Goal: Information Seeking & Learning: Find specific fact

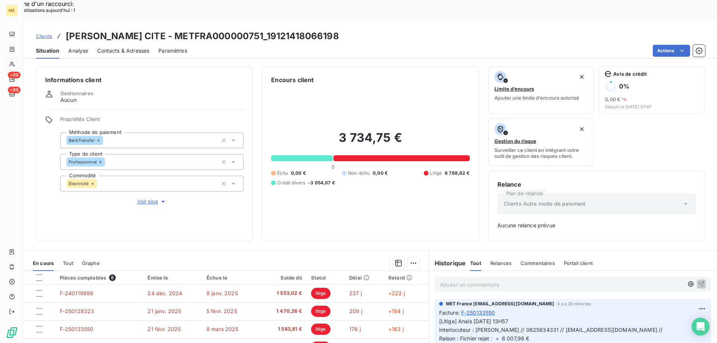
scroll to position [74, 0]
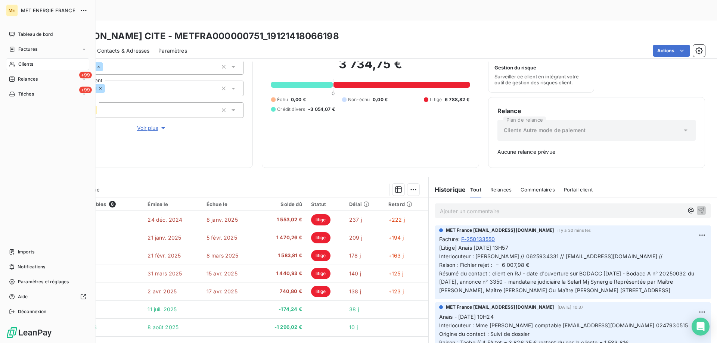
click at [32, 64] on span "Clients" at bounding box center [25, 64] width 15 height 7
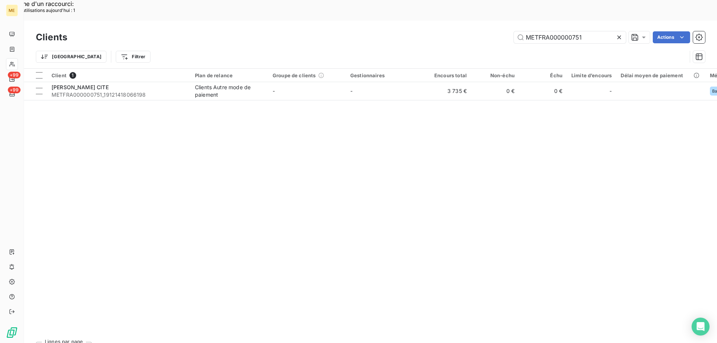
click at [617, 34] on icon at bounding box center [619, 37] width 7 height 7
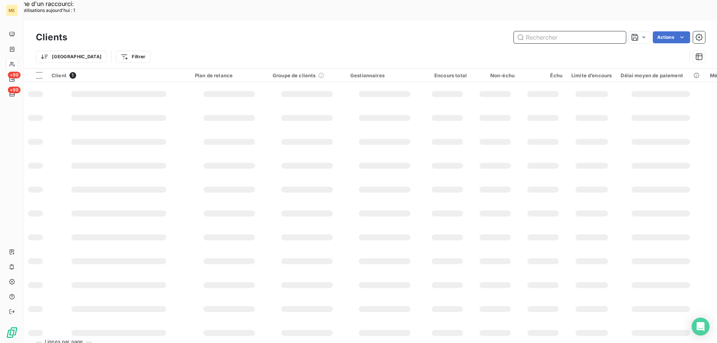
click at [570, 31] on input "text" at bounding box center [570, 37] width 112 height 12
paste input "METFRA000007727"
type input "METFRA000007727"
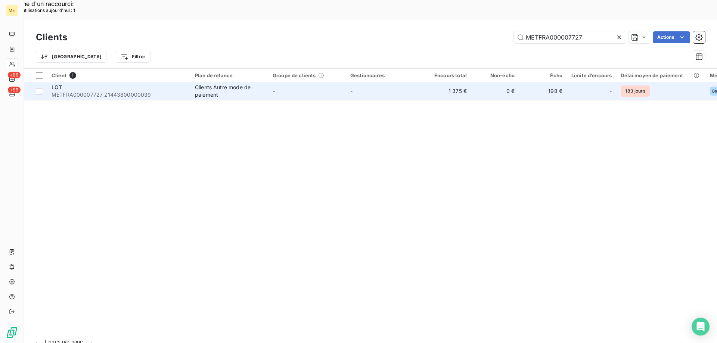
click at [157, 91] on span "METFRA000007727_Z1443800000039" at bounding box center [119, 94] width 134 height 7
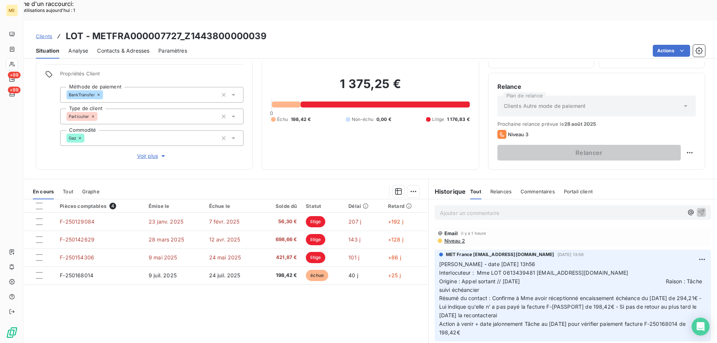
scroll to position [47, 0]
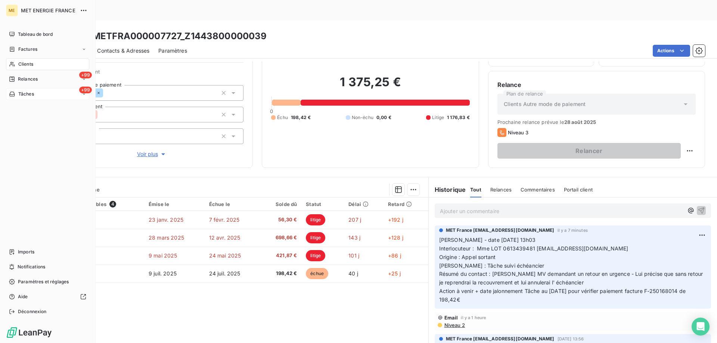
click at [41, 97] on div "+99 Tâches" at bounding box center [47, 94] width 83 height 12
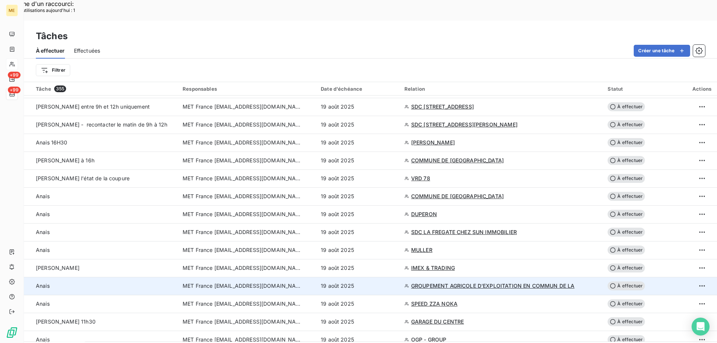
scroll to position [1121, 0]
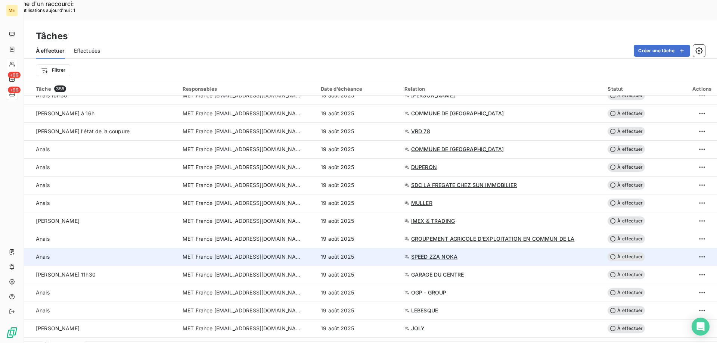
click at [433, 253] on span "SPEED ZZA NOKA" at bounding box center [434, 256] width 46 height 7
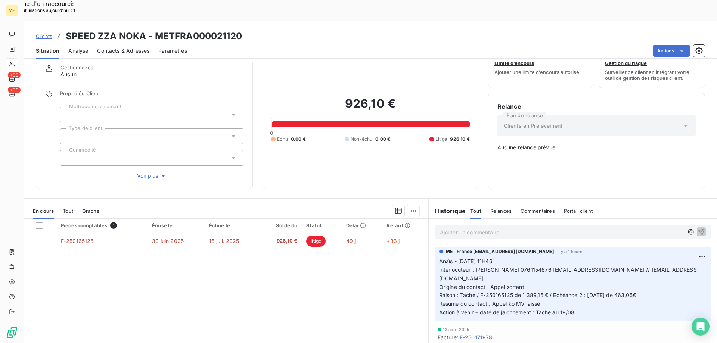
scroll to position [42, 0]
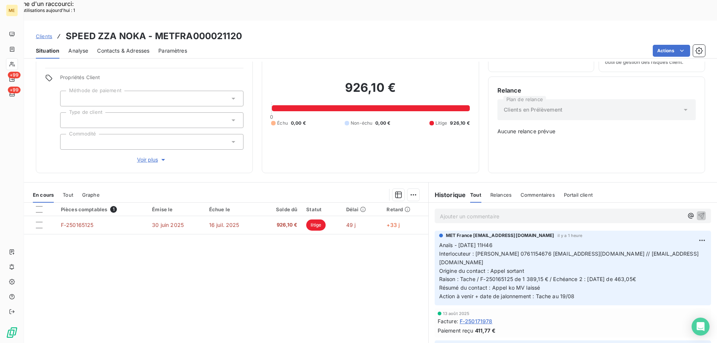
click at [146, 130] on div "Propriétés Client Méthode de paiement Type de client Commodité Voir plus" at bounding box center [151, 119] width 183 height 90
click at [144, 156] on span "Voir plus" at bounding box center [152, 159] width 30 height 7
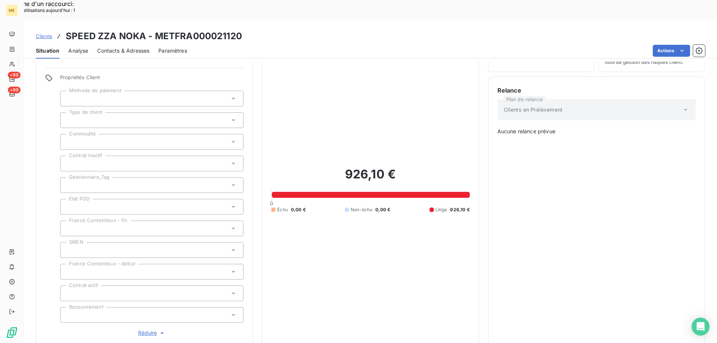
click at [143, 329] on span "Réduire" at bounding box center [152, 332] width 28 height 7
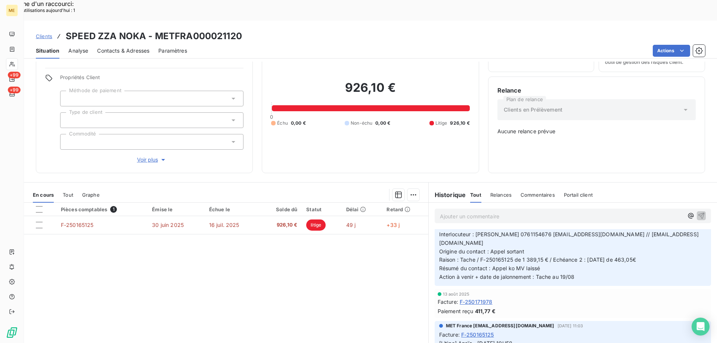
scroll to position [0, 0]
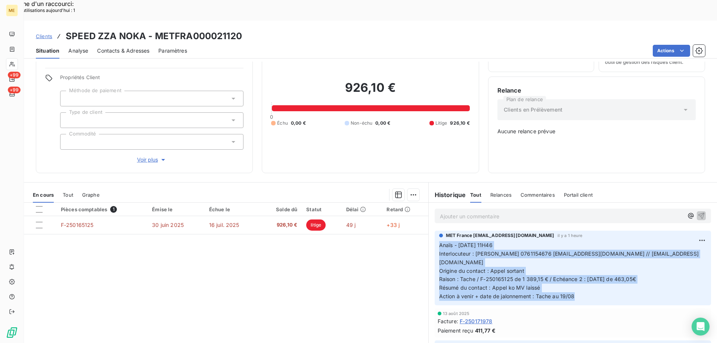
drag, startPoint x: 567, startPoint y: 264, endPoint x: 432, endPoint y: 221, distance: 141.8
click at [435, 231] on div "MET [GEOGRAPHIC_DATA] [EMAIL_ADDRESS][DOMAIN_NAME] il y a 1 heure Anaïs - [DATE…" at bounding box center [573, 268] width 276 height 75
copy p "Anaïs - [DATE] 11H46 Interlocuteur : [PERSON_NAME] 0761154676 [EMAIL_ADDRESS][D…"
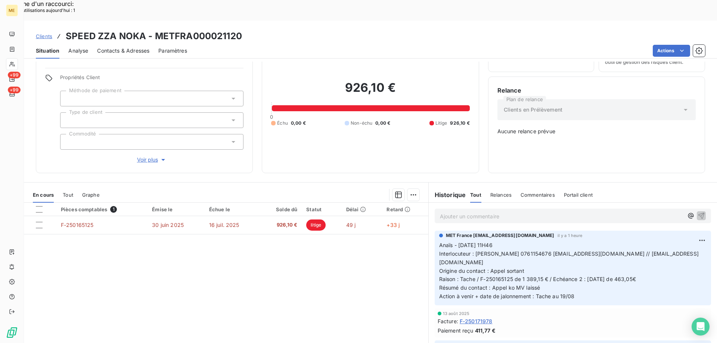
click at [462, 212] on p "Ajouter un commentaire ﻿" at bounding box center [562, 216] width 244 height 9
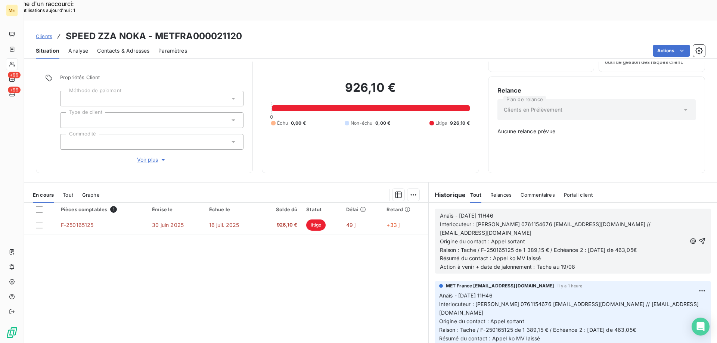
drag, startPoint x: 489, startPoint y: 190, endPoint x: 548, endPoint y: 187, distance: 58.8
click at [548, 212] on p "Anaïs - [DATE] 11H46" at bounding box center [563, 216] width 247 height 9
drag, startPoint x: 511, startPoint y: 213, endPoint x: 534, endPoint y: 210, distance: 23.5
click at [533, 212] on div "Anaïs - [DATE]13h18 Interlocuteur : [PERSON_NAME] 0761154676 [EMAIL_ADDRESS][DO…" at bounding box center [563, 242] width 247 height 60
click at [532, 238] on p "Origine du contact : Appel sortant" at bounding box center [563, 242] width 247 height 9
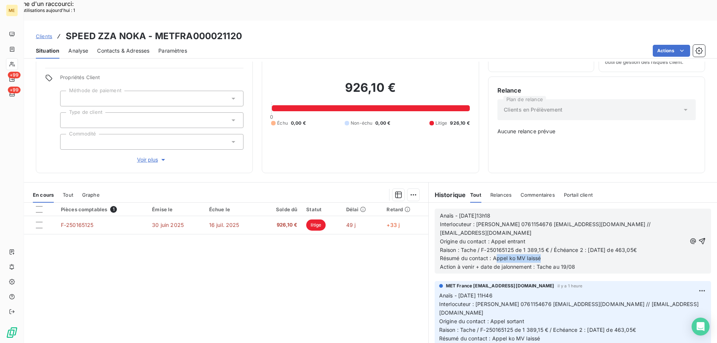
drag, startPoint x: 492, startPoint y: 232, endPoint x: 544, endPoint y: 236, distance: 52.1
click at [544, 254] on p "Résumé du contact : Appel ko MV laissé" at bounding box center [563, 258] width 247 height 9
click at [564, 254] on p "Résumé du contact : Mme confirme virement" at bounding box center [563, 258] width 247 height 9
click at [562, 254] on p "Résumé du contact : [PERSON_NAME] confirme avoir mis" at bounding box center [563, 258] width 247 height 9
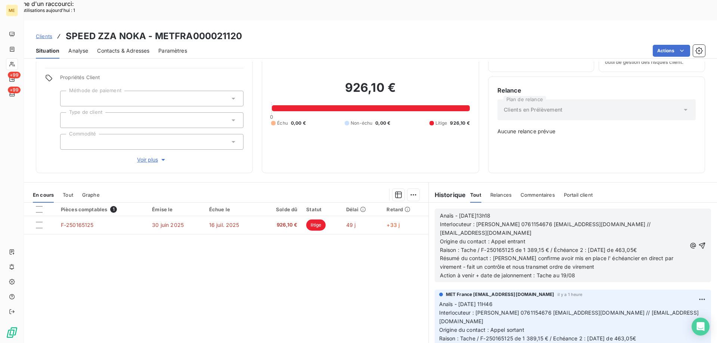
click at [563, 272] on p "Action à venir + date de jalonnement : Tache au 19/08" at bounding box center [563, 276] width 247 height 9
click at [698, 242] on icon "button" at bounding box center [701, 245] width 7 height 7
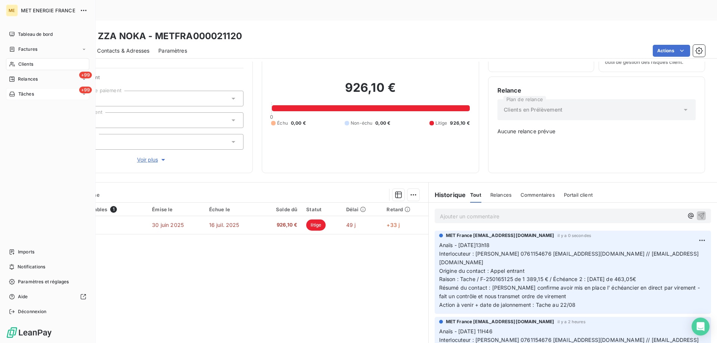
click at [43, 95] on div "+99 Tâches" at bounding box center [47, 94] width 83 height 12
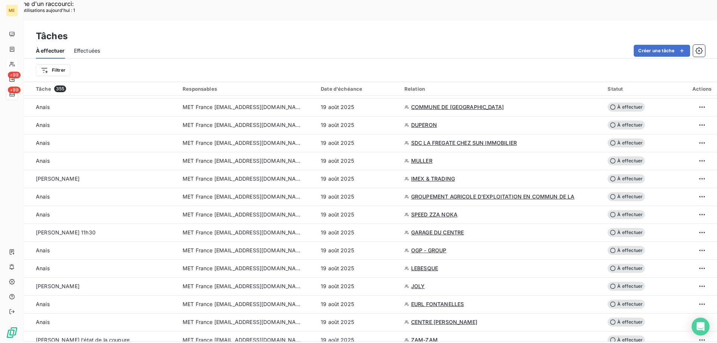
scroll to position [1158, 0]
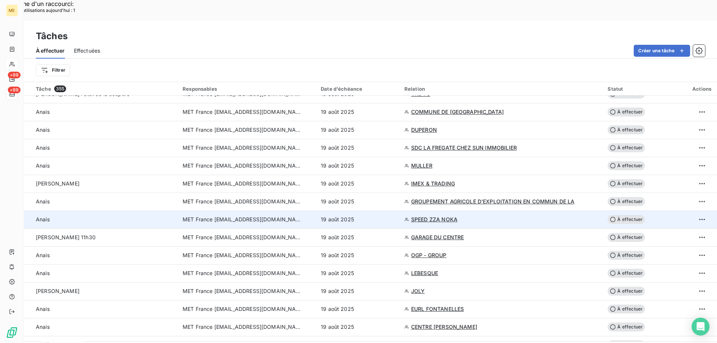
click at [623, 215] on span "À effectuer" at bounding box center [626, 219] width 37 height 9
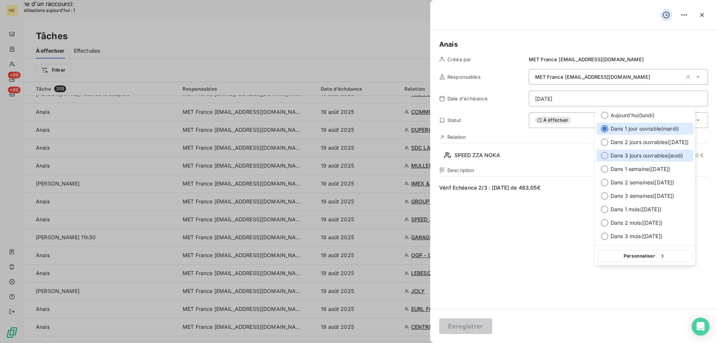
click at [604, 156] on div at bounding box center [604, 155] width 7 height 7
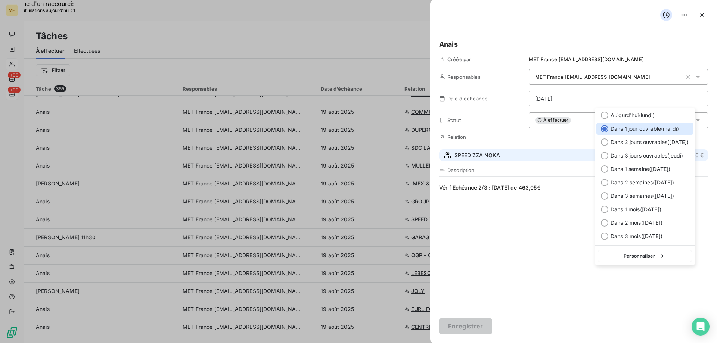
type input "[DATE]"
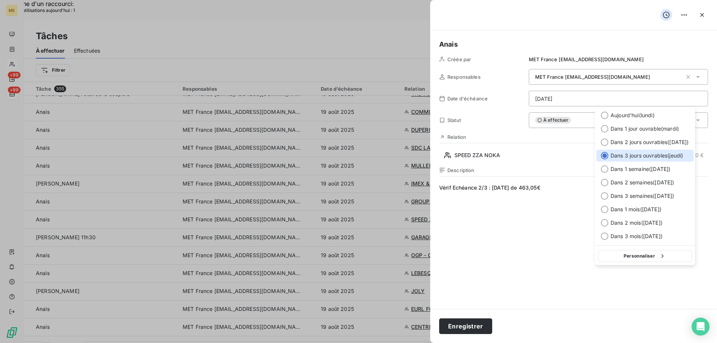
drag, startPoint x: 617, startPoint y: 255, endPoint x: 531, endPoint y: 231, distance: 88.7
click at [616, 254] on button "Personnaliser" at bounding box center [645, 256] width 94 height 12
select select "7"
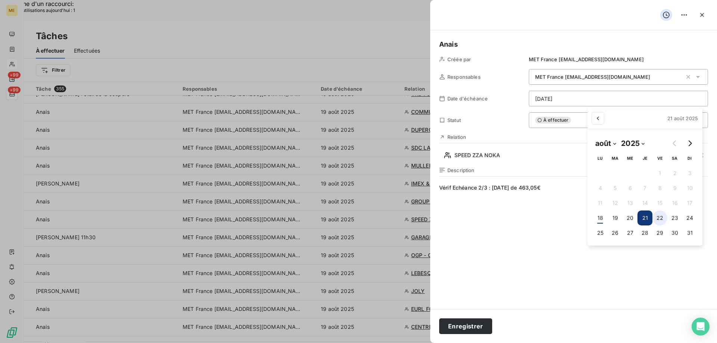
click at [661, 217] on button "22" at bounding box center [660, 218] width 15 height 15
type input "[DATE]"
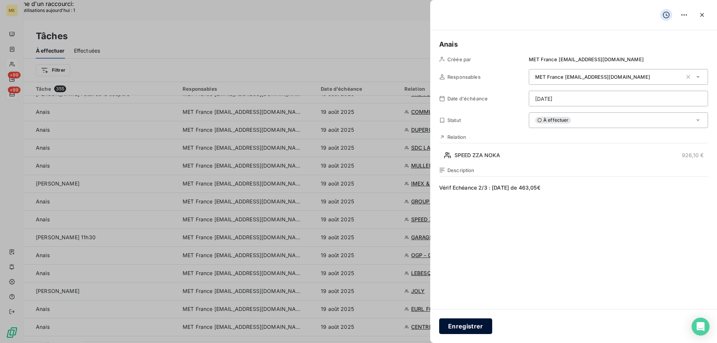
click at [467, 329] on button "Enregistrer" at bounding box center [465, 327] width 53 height 16
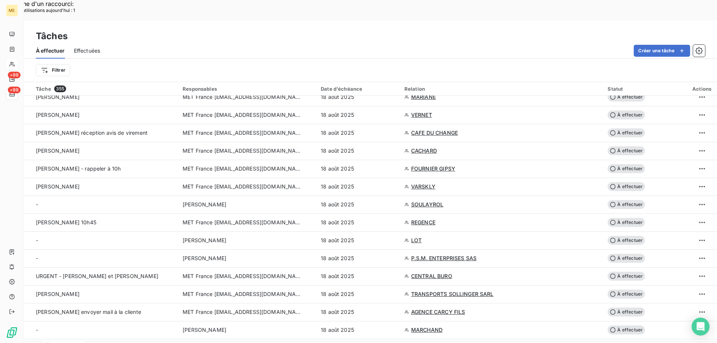
scroll to position [336, 0]
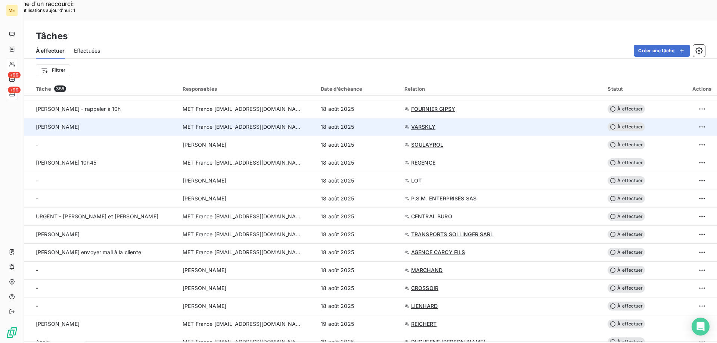
click at [428, 123] on span "VARSKLY" at bounding box center [423, 126] width 24 height 7
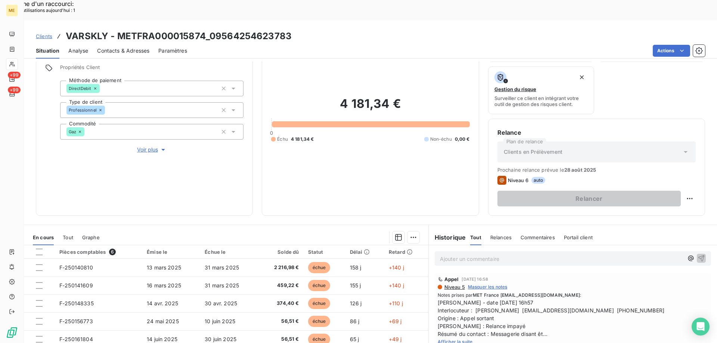
scroll to position [100, 0]
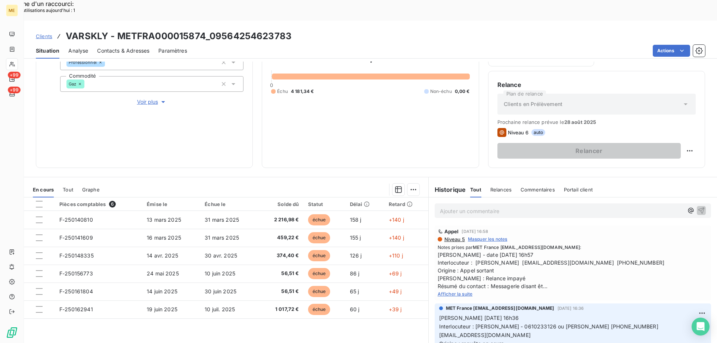
click at [446, 291] on span "Afficher la suite" at bounding box center [455, 294] width 35 height 6
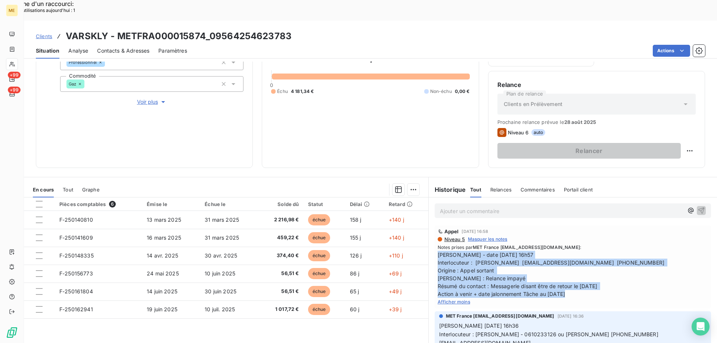
drag, startPoint x: 588, startPoint y: 277, endPoint x: 433, endPoint y: 236, distance: 160.7
click at [435, 236] on div "Appel [DATE] 16:58 Niveau 5 Masquer les notes Notes prises par MET France [EMAI…" at bounding box center [573, 267] width 276 height 83
copy span "[PERSON_NAME] - date [DATE] 16h57 Interlocuteur : [PERSON_NAME] [EMAIL_ADDRESS]…"
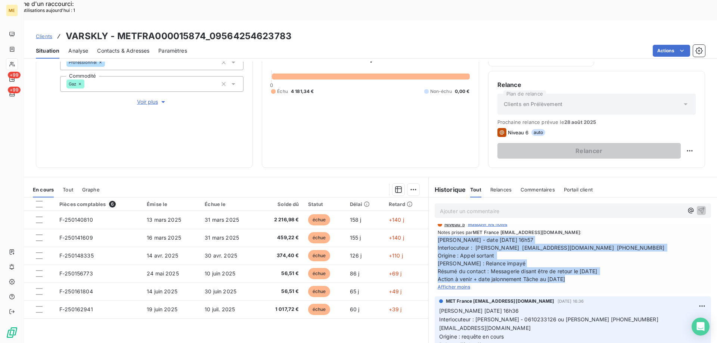
scroll to position [0, 0]
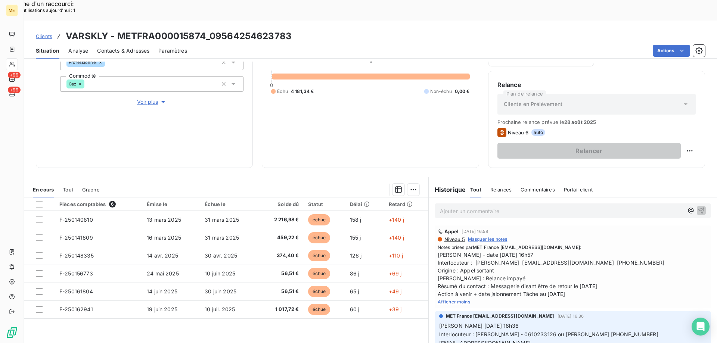
click at [532, 207] on p "Ajouter un commentaire ﻿" at bounding box center [562, 211] width 244 height 9
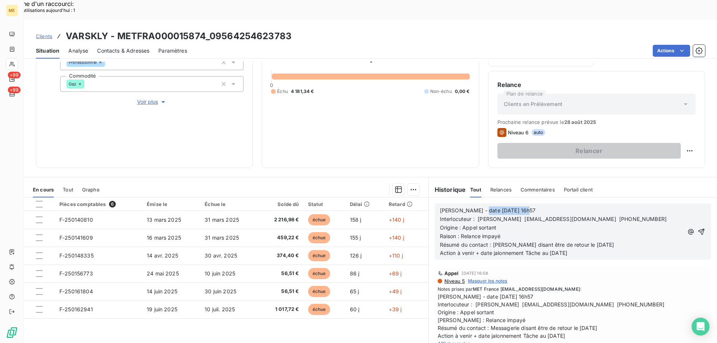
drag, startPoint x: 475, startPoint y: 192, endPoint x: 540, endPoint y: 189, distance: 64.3
click at [540, 207] on p "[PERSON_NAME] - date [DATE] 16h57" at bounding box center [562, 211] width 244 height 9
drag, startPoint x: 459, startPoint y: 209, endPoint x: 501, endPoint y: 210, distance: 41.5
click at [501, 224] on p "Origine : Appel sortant" at bounding box center [562, 228] width 244 height 9
drag, startPoint x: 459, startPoint y: 213, endPoint x: 502, endPoint y: 217, distance: 43.2
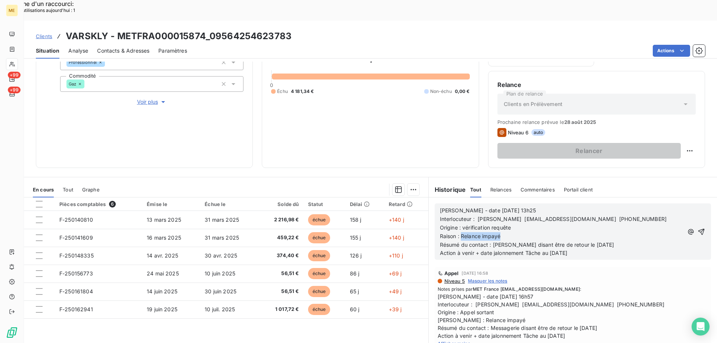
click at [502, 232] on p "Raison : Relance impayé" at bounding box center [562, 236] width 244 height 9
drag, startPoint x: 490, startPoint y: 223, endPoint x: 658, endPoint y: 222, distance: 168.5
click at [658, 241] on p "Résumé du contact : [PERSON_NAME] disant être de retour le [DATE]" at bounding box center [562, 245] width 244 height 9
click at [490, 242] on span "Résumé du contact : [PHONE_NUMBER]" at bounding box center [490, 245] width 100 height 6
click at [602, 241] on p "Résumé du contact : requête toujours en cours 00093661" at bounding box center [562, 245] width 244 height 9
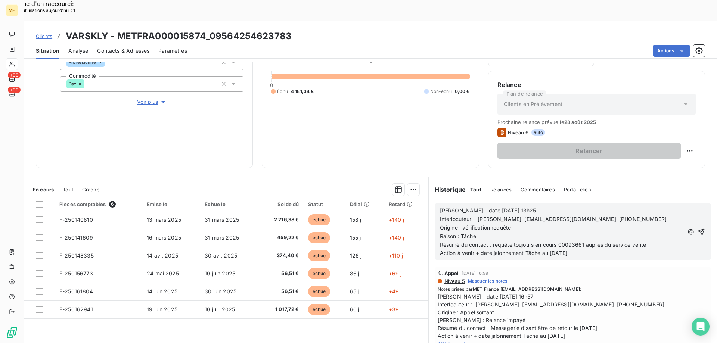
drag, startPoint x: 548, startPoint y: 233, endPoint x: 580, endPoint y: 233, distance: 32.5
click at [581, 249] on p "Action à venir + date jalonnement Tâche au [DATE]" at bounding box center [562, 253] width 244 height 9
click at [698, 228] on icon "button" at bounding box center [701, 231] width 7 height 7
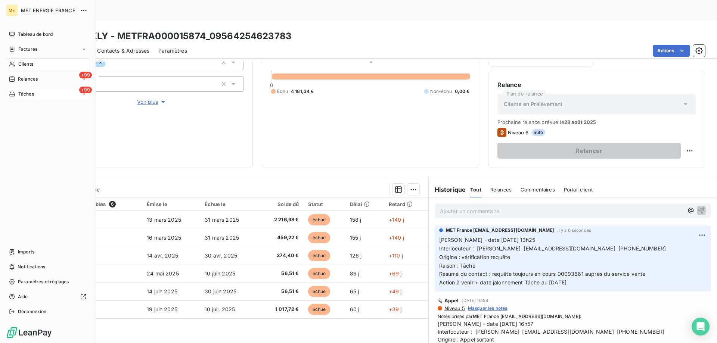
click at [51, 97] on div "+99 Tâches" at bounding box center [47, 94] width 83 height 12
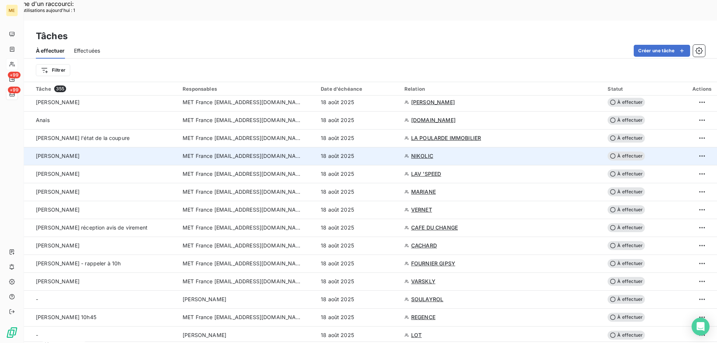
scroll to position [187, 0]
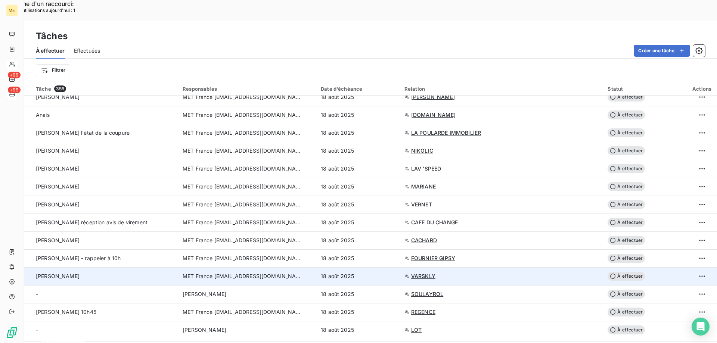
click at [630, 272] on span "À effectuer" at bounding box center [626, 276] width 37 height 9
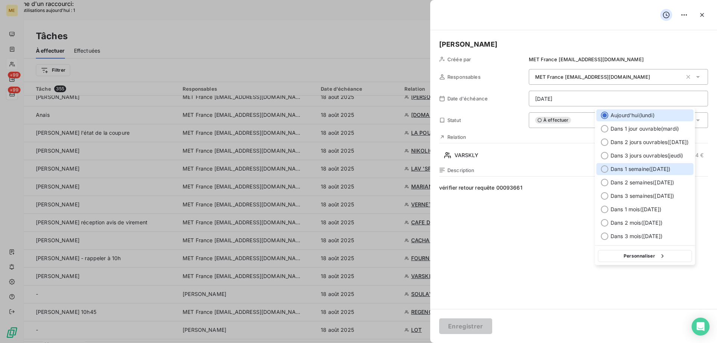
click at [606, 167] on div at bounding box center [604, 168] width 7 height 7
type input "[DATE]"
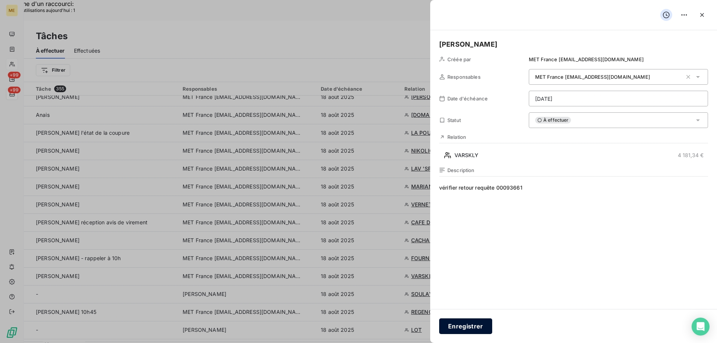
click at [465, 328] on button "Enregistrer" at bounding box center [465, 327] width 53 height 16
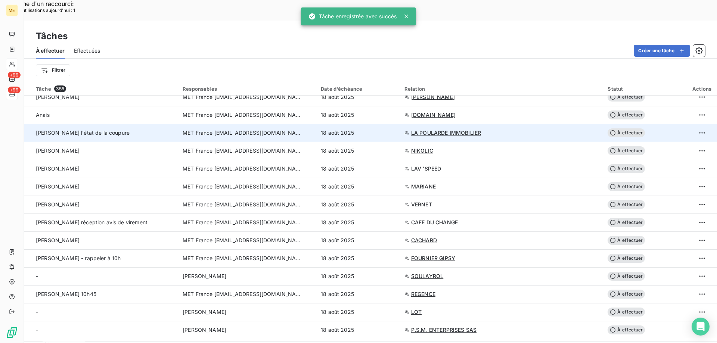
scroll to position [299, 0]
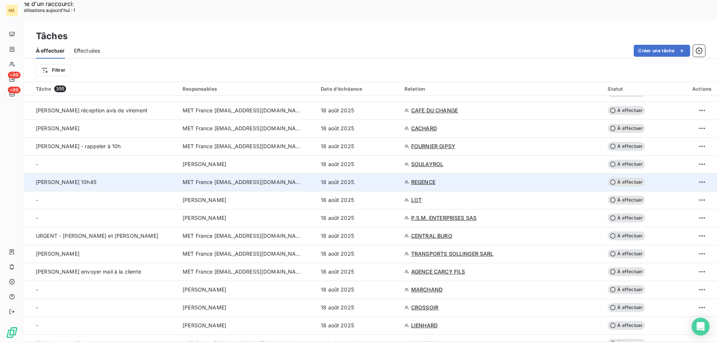
click at [424, 179] on span "REGENCE" at bounding box center [423, 182] width 24 height 7
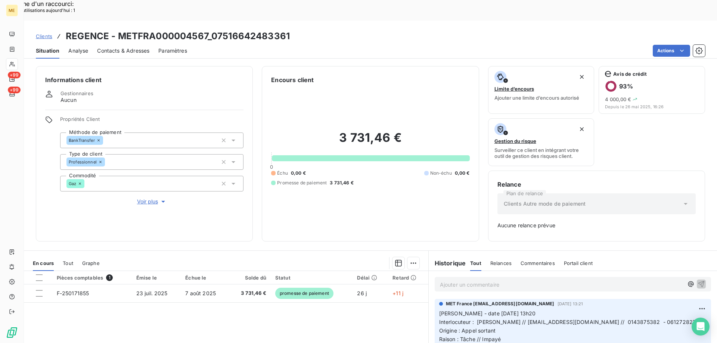
scroll to position [74, 0]
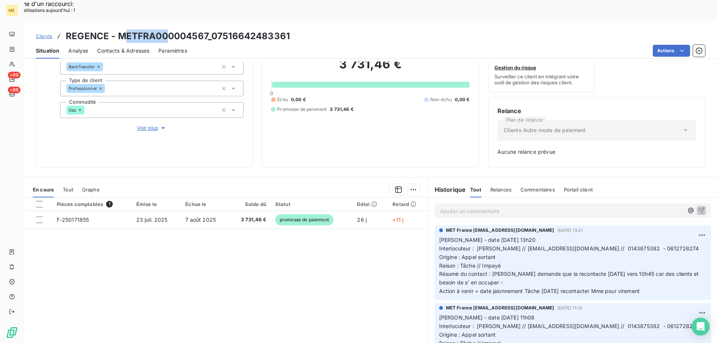
drag, startPoint x: 122, startPoint y: 14, endPoint x: 172, endPoint y: 14, distance: 49.7
click at [172, 30] on h3 "REGENCE - METFRA000004567_07516642483361" at bounding box center [178, 36] width 224 height 13
click at [324, 30] on div "Clients REGENCE - METFRA000004567_07516642483361" at bounding box center [370, 36] width 693 height 13
drag, startPoint x: 207, startPoint y: 15, endPoint x: 119, endPoint y: 13, distance: 88.2
click at [119, 30] on h3 "REGENCE - METFRA000004567_07516642483361" at bounding box center [178, 36] width 224 height 13
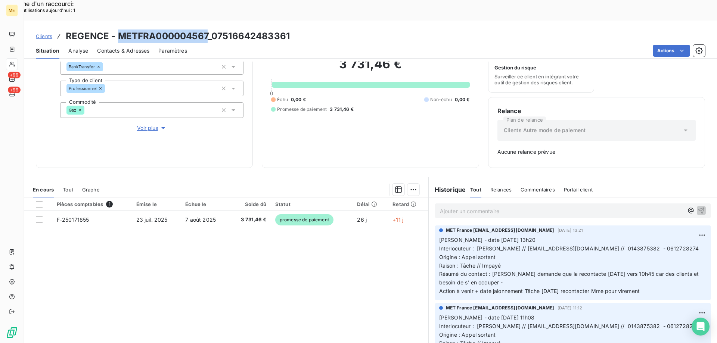
copy h3 "METFRA000004567"
drag, startPoint x: 653, startPoint y: 269, endPoint x: 436, endPoint y: 219, distance: 222.9
click at [439, 236] on p "[PERSON_NAME] - date [DATE] 13h20 Interlocuteur : [PERSON_NAME] // [EMAIL_ADDRE…" at bounding box center [572, 266] width 267 height 60
copy p "[PERSON_NAME] - date [DATE] 13h20 Interlocuteur : [PERSON_NAME] // [EMAIL_ADDRE…"
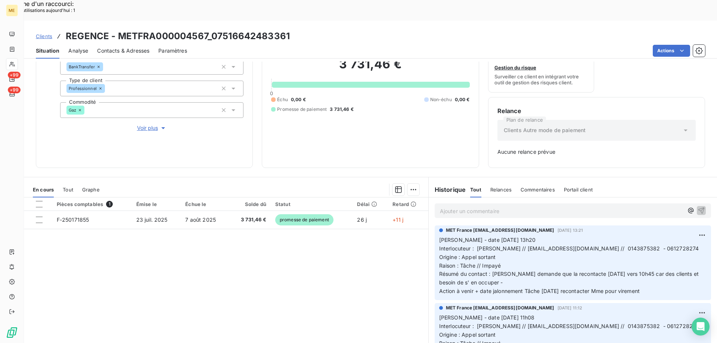
click at [482, 207] on p "Ajouter un commentaire ﻿" at bounding box center [562, 211] width 244 height 9
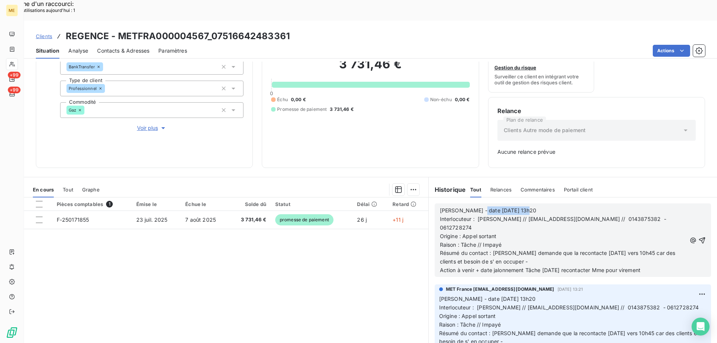
drag, startPoint x: 475, startPoint y: 190, endPoint x: 573, endPoint y: 189, distance: 98.2
click at [573, 207] on p "[PERSON_NAME] - date [DATE] 13h20" at bounding box center [563, 211] width 247 height 9
click at [446, 216] on span "Interlocuteur : [PERSON_NAME] // [EMAIL_ADDRESS][DOMAIN_NAME] // 0143875382 - 0…" at bounding box center [554, 223] width 228 height 15
copy span "0612728274"
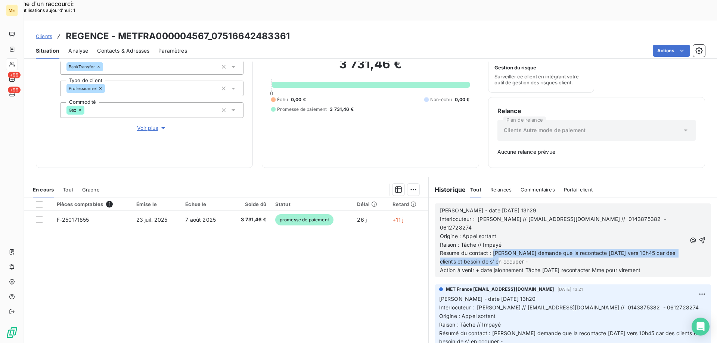
drag, startPoint x: 490, startPoint y: 230, endPoint x: 519, endPoint y: 242, distance: 31.6
click at [519, 249] on p "Résumé du contact : [PERSON_NAME] demande que la recontacte [DATE] vers 10h45 c…" at bounding box center [563, 257] width 247 height 17
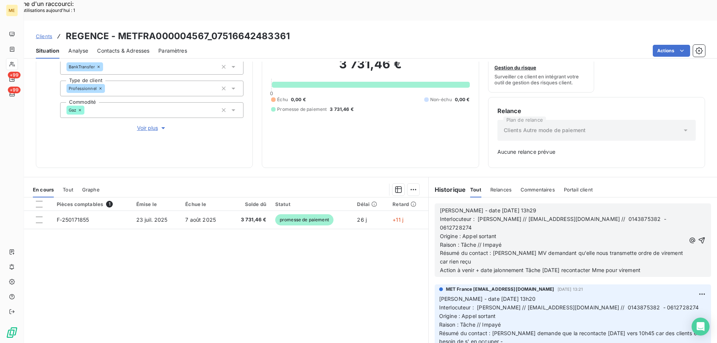
drag, startPoint x: 541, startPoint y: 248, endPoint x: 666, endPoint y: 246, distance: 124.8
click at [666, 266] on p "Action à venir + date jalonnement Tâche [DATE] recontacter Mme pour virement" at bounding box center [563, 270] width 246 height 9
click at [698, 237] on icon "button" at bounding box center [701, 240] width 7 height 7
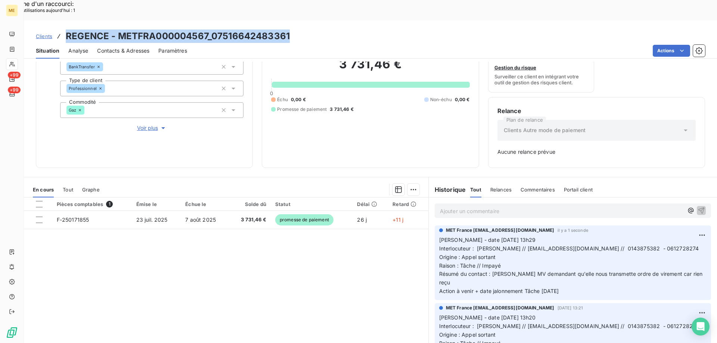
drag, startPoint x: 294, startPoint y: 14, endPoint x: 66, endPoint y: 14, distance: 227.8
click at [66, 30] on div "Clients REGENCE - METFRA000004567_07516642483361" at bounding box center [370, 36] width 693 height 13
copy h3 "REGENCE - METFRA000004567_07516642483361"
click at [305, 30] on div "Clients REGENCE - METFRA000004567_07516642483361" at bounding box center [370, 36] width 693 height 13
drag, startPoint x: 298, startPoint y: 14, endPoint x: 116, endPoint y: 10, distance: 182.7
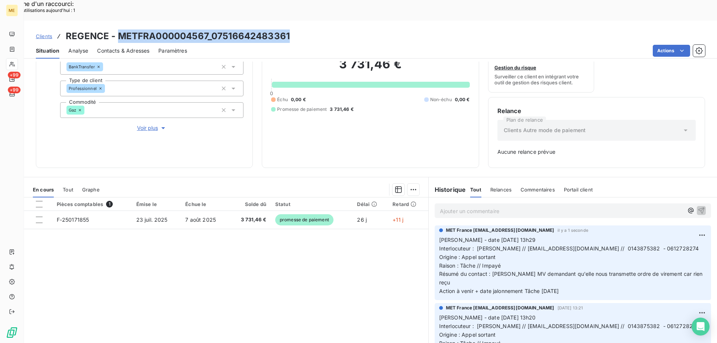
click at [116, 30] on div "Clients REGENCE - METFRA000004567_07516642483361" at bounding box center [370, 36] width 693 height 13
copy h3 "METFRA000004567_07516642483361"
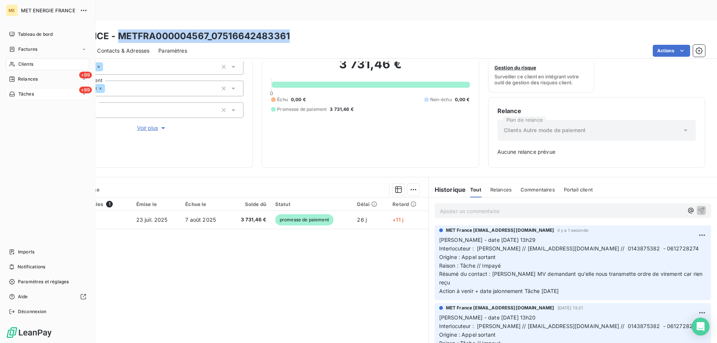
click at [41, 95] on div "+99 Tâches" at bounding box center [47, 94] width 83 height 12
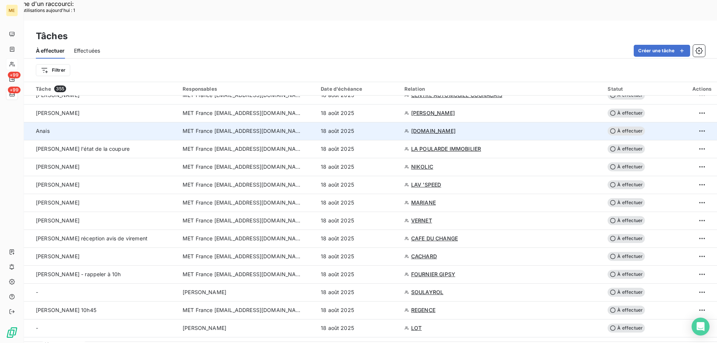
scroll to position [299, 0]
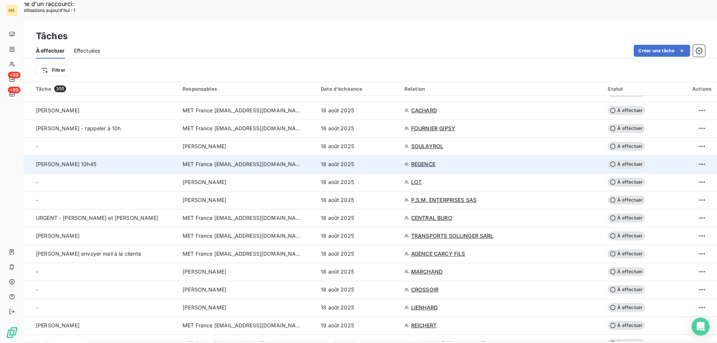
click at [623, 160] on span "À effectuer" at bounding box center [626, 164] width 37 height 9
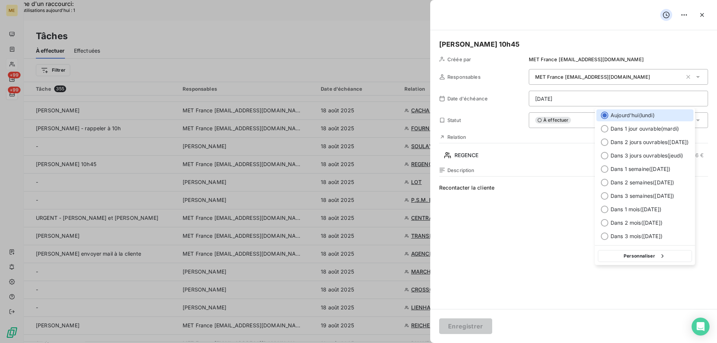
drag, startPoint x: 617, startPoint y: 255, endPoint x: 551, endPoint y: 248, distance: 66.1
click at [617, 255] on button "Personnaliser" at bounding box center [645, 256] width 94 height 12
select select "7"
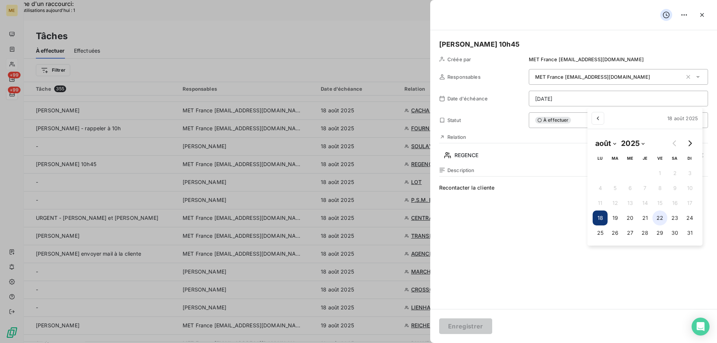
click at [662, 219] on button "22" at bounding box center [660, 218] width 15 height 15
type input "[DATE]"
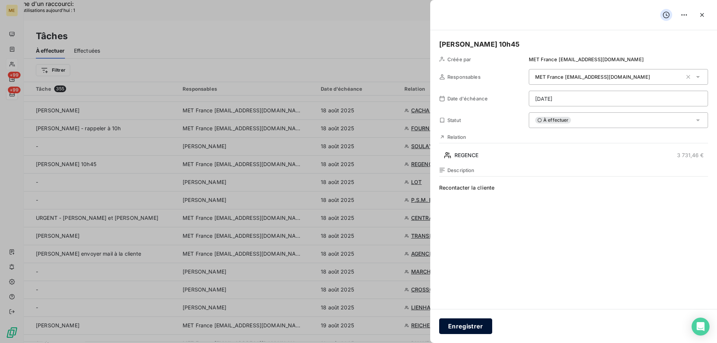
click at [462, 326] on button "Enregistrer" at bounding box center [465, 327] width 53 height 16
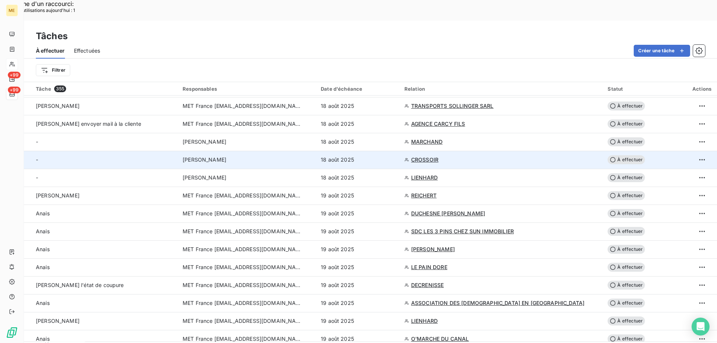
scroll to position [374, 0]
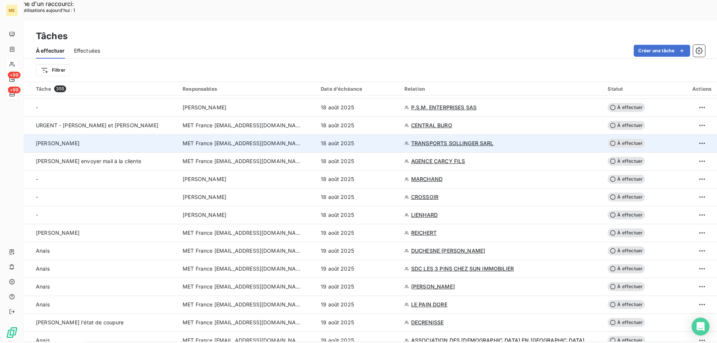
click at [439, 140] on span "TRANSPORTS SOLLINGER SARL" at bounding box center [452, 143] width 83 height 7
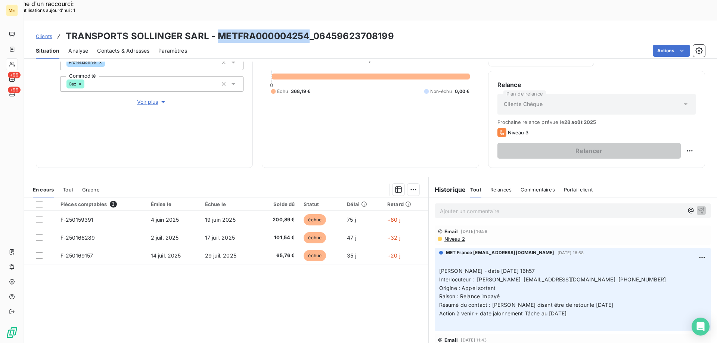
drag, startPoint x: 216, startPoint y: 14, endPoint x: 292, endPoint y: 15, distance: 75.8
click at [308, 30] on h3 "TRANSPORTS SOLLINGER SARL - METFRA000004254_06459623708199" at bounding box center [230, 36] width 328 height 13
copy h3 "METFRA000004254"
click at [72, 187] on span "Tout" at bounding box center [68, 190] width 10 height 6
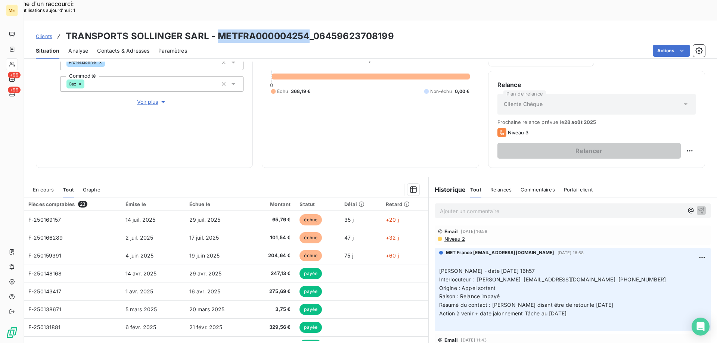
click at [38, 187] on span "En cours" at bounding box center [43, 190] width 21 height 6
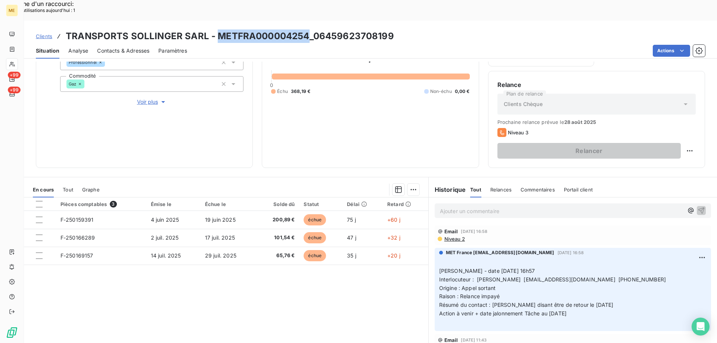
drag, startPoint x: 639, startPoint y: 258, endPoint x: 598, endPoint y: 260, distance: 41.1
click at [598, 260] on p "﻿ [PERSON_NAME] - date [DATE] 16h57 Interlocuteur : [PERSON_NAME] [EMAIL_ADDRES…" at bounding box center [572, 292] width 267 height 68
copy span "[PHONE_NUMBER]"
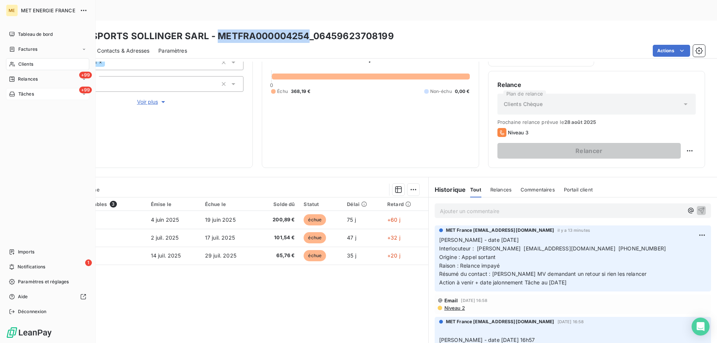
click at [35, 94] on div "+99 Tâches" at bounding box center [47, 94] width 83 height 12
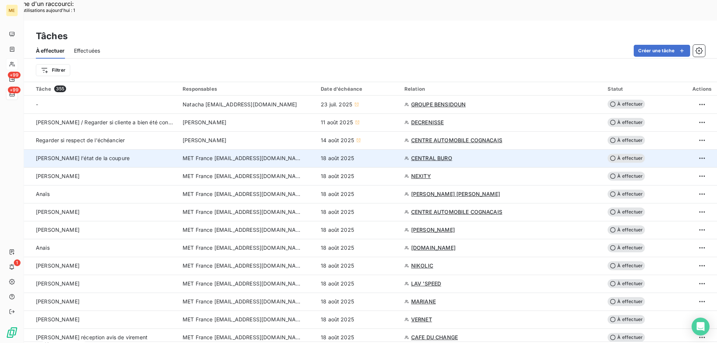
click at [420, 155] on span "CENTRAL BURO" at bounding box center [431, 158] width 41 height 7
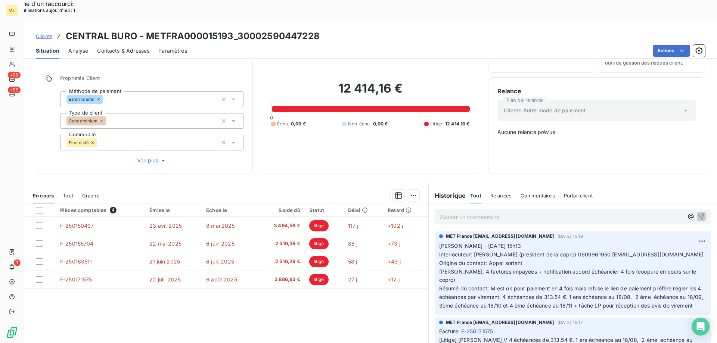
scroll to position [42, 0]
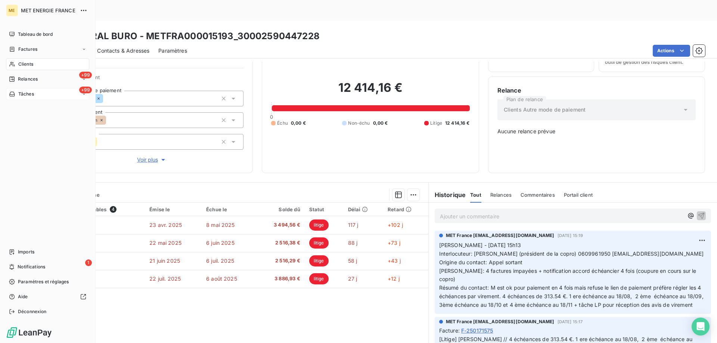
click at [52, 96] on div "+99 Tâches" at bounding box center [47, 94] width 83 height 12
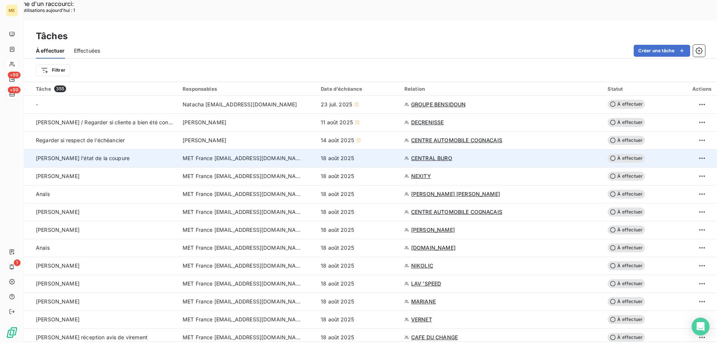
click at [622, 154] on span "À effectuer" at bounding box center [626, 158] width 37 height 9
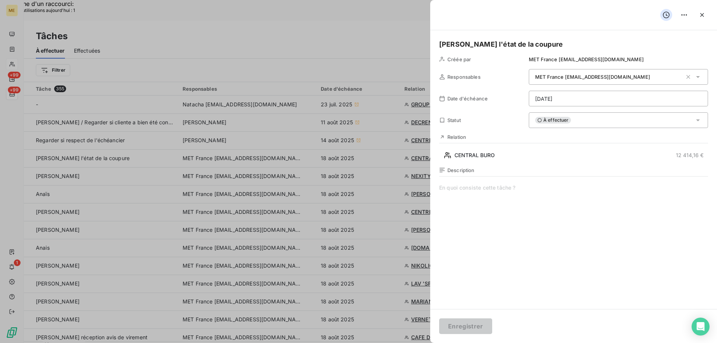
click at [467, 43] on h5 "[PERSON_NAME] l'état de la coupure" at bounding box center [573, 44] width 269 height 10
click at [454, 326] on button "Enregistrer" at bounding box center [465, 327] width 53 height 16
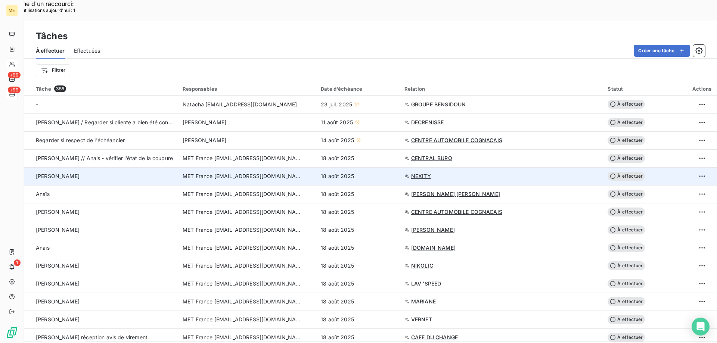
click at [426, 173] on span "NEXITY" at bounding box center [421, 176] width 20 height 7
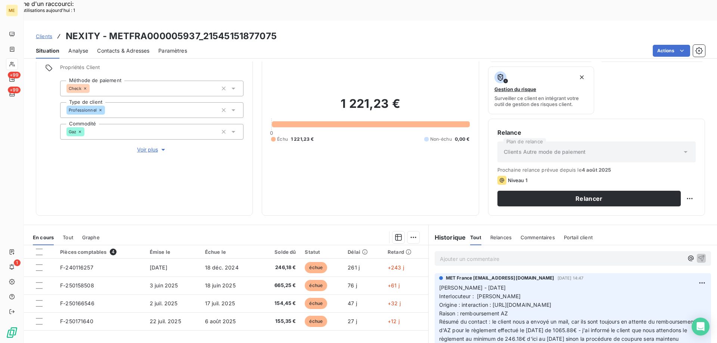
scroll to position [100, 0]
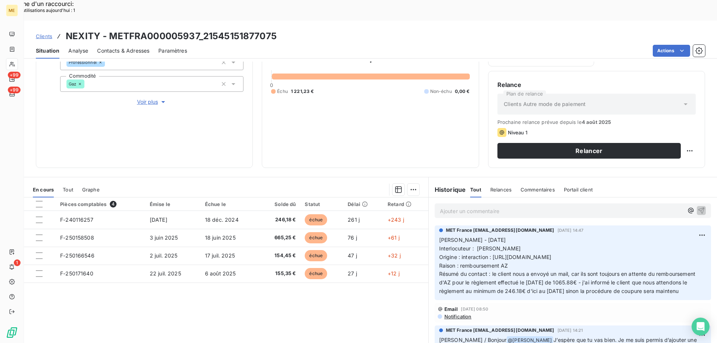
click at [689, 275] on p "[PERSON_NAME] - [DATE] Interlocuteur : [PERSON_NAME] Origine : interaction : [U…" at bounding box center [572, 266] width 267 height 60
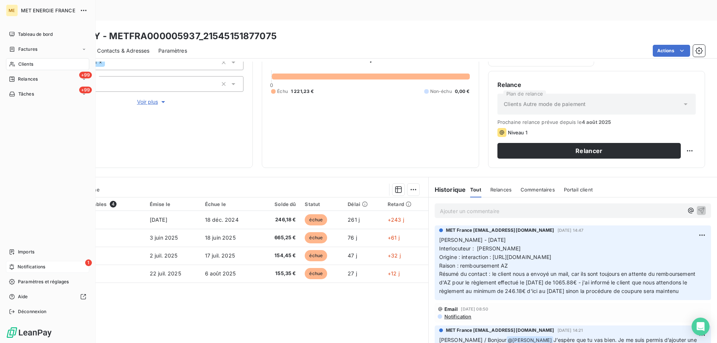
click at [45, 268] on span "Notifications" at bounding box center [32, 267] width 28 height 7
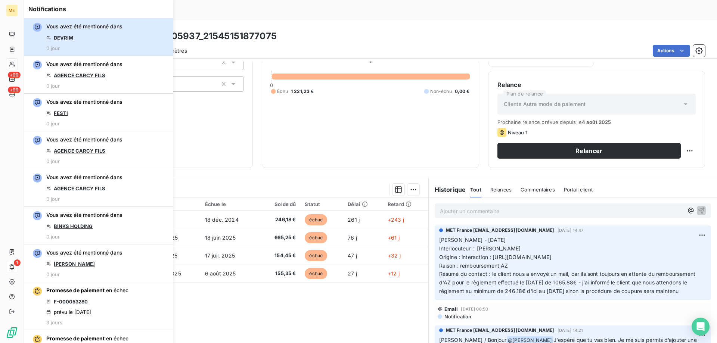
click at [128, 34] on button "Vous avez été mentionné dans DEVRIM 0 jour" at bounding box center [98, 37] width 149 height 38
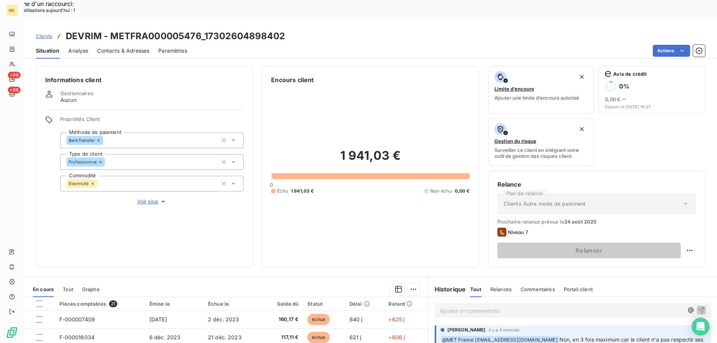
scroll to position [100, 0]
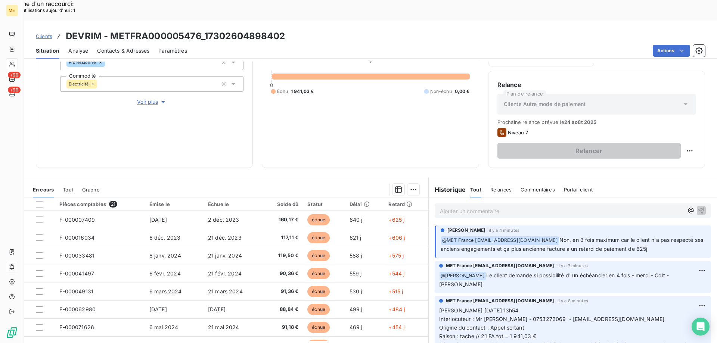
click at [541, 207] on p "Ajouter un commentaire ﻿" at bounding box center [562, 211] width 244 height 9
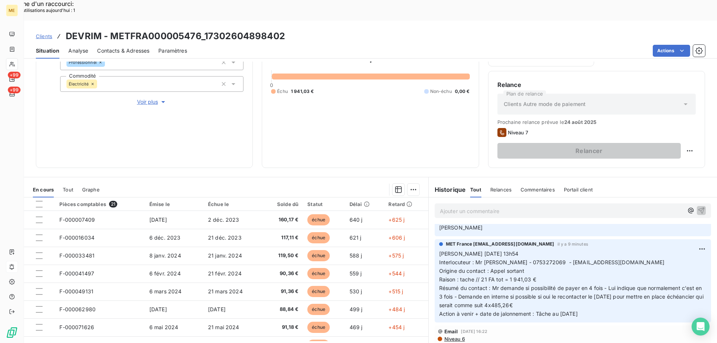
scroll to position [75, 0]
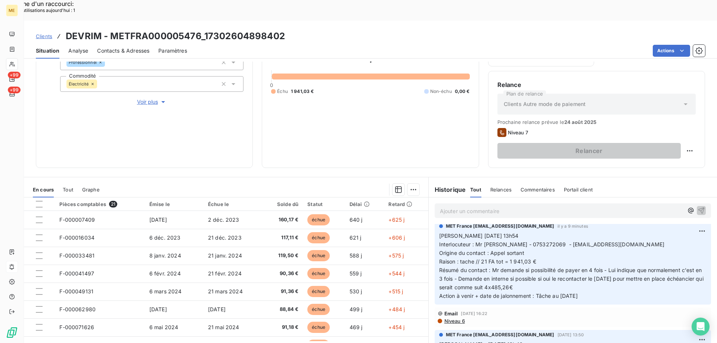
click at [530, 241] on span "Interlocuteur : Mr [PERSON_NAME] - 0753272069 - [EMAIL_ADDRESS][DOMAIN_NAME]" at bounding box center [552, 244] width 226 height 6
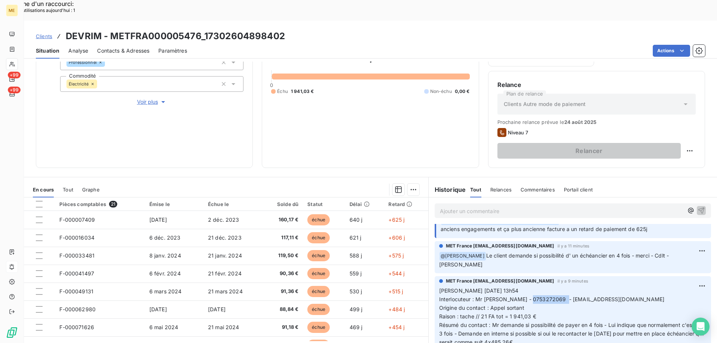
scroll to position [0, 0]
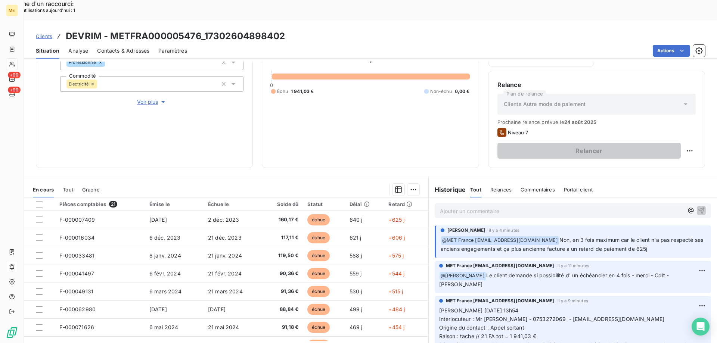
click at [510, 207] on p "Ajouter un commentaire ﻿" at bounding box center [562, 211] width 244 height 9
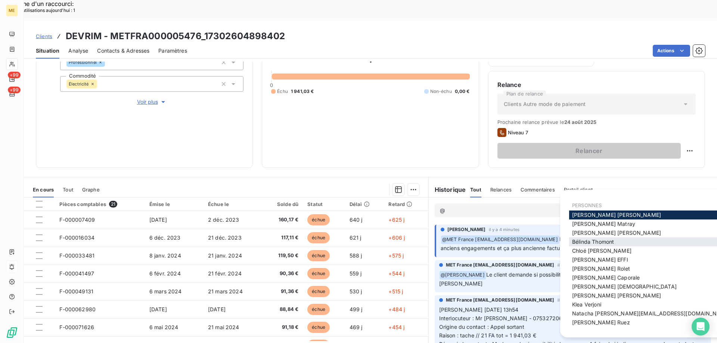
click at [571, 240] on div "[PERSON_NAME]" at bounding box center [651, 242] width 164 height 9
click at [583, 241] on span "[PERSON_NAME]" at bounding box center [593, 242] width 42 height 6
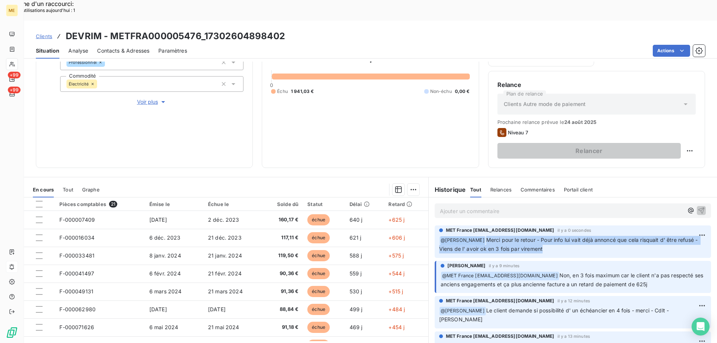
drag, startPoint x: 542, startPoint y: 228, endPoint x: 438, endPoint y: 219, distance: 103.9
click at [667, 245] on div "Supprimer" at bounding box center [673, 245] width 42 height 12
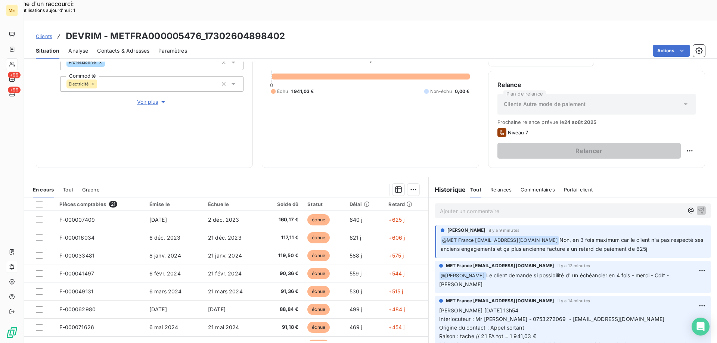
click at [559, 207] on p "Ajouter un commentaire ﻿" at bounding box center [562, 211] width 244 height 9
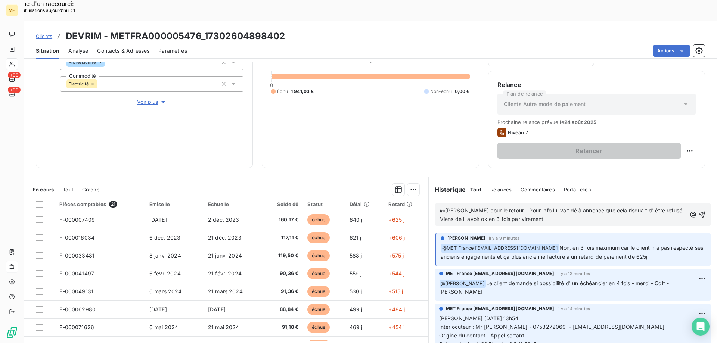
click at [573, 207] on span "@[PERSON_NAME] pour le retour - Pour info lui vait déjà annoncé que cela risqua…" at bounding box center [564, 214] width 248 height 15
click at [571, 207] on span "@[PERSON_NAME] pour le retour - Pour info lui vait déjà annoncé que cela risqua…" at bounding box center [564, 214] width 248 height 15
click at [486, 207] on span "@[PERSON_NAME] pour le retour - Pour info lui avait déjà annoncé que cela risqu…" at bounding box center [563, 214] width 247 height 15
click at [486, 207] on p "@[PERSON_NAME] pour le retour - Pour info lui avait déjà annoncé que cela risqu…" at bounding box center [563, 215] width 247 height 17
drag, startPoint x: 485, startPoint y: 189, endPoint x: 434, endPoint y: 190, distance: 51.2
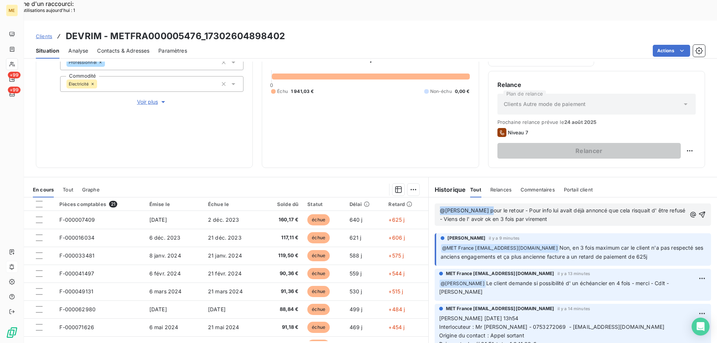
click at [435, 204] on div "@[PERSON_NAME] pour le retour - Pour info lui avait déjà annoncé que cela risqu…" at bounding box center [573, 215] width 276 height 22
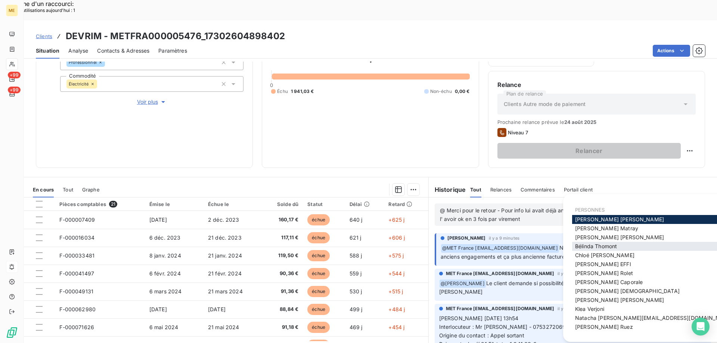
click at [582, 248] on span "[PERSON_NAME]" at bounding box center [596, 246] width 42 height 6
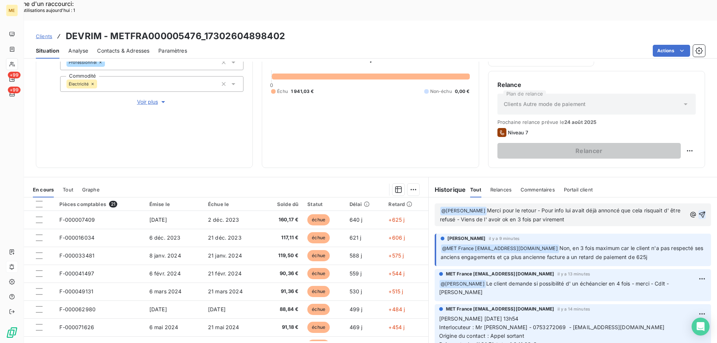
click at [698, 211] on icon "button" at bounding box center [701, 214] width 7 height 7
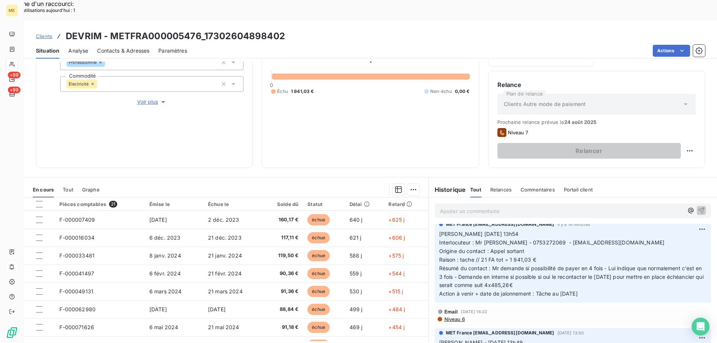
scroll to position [75, 0]
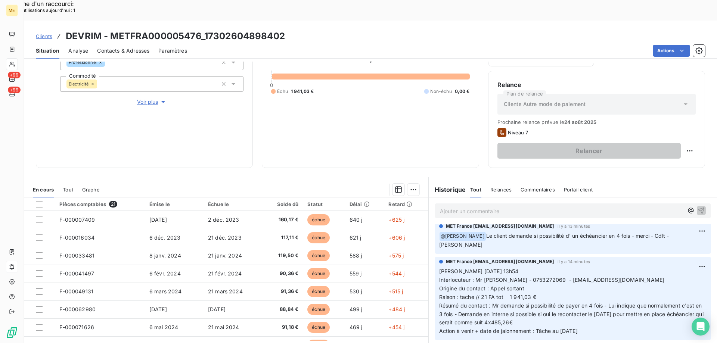
drag, startPoint x: 596, startPoint y: 301, endPoint x: 434, endPoint y: 241, distance: 173.2
click at [435, 257] on div "MET France [EMAIL_ADDRESS][DOMAIN_NAME] il y a 14 minutes [PERSON_NAME] [DATE] …" at bounding box center [573, 298] width 276 height 83
click at [449, 207] on p "Ajouter un commentaire ﻿" at bounding box center [562, 211] width 244 height 9
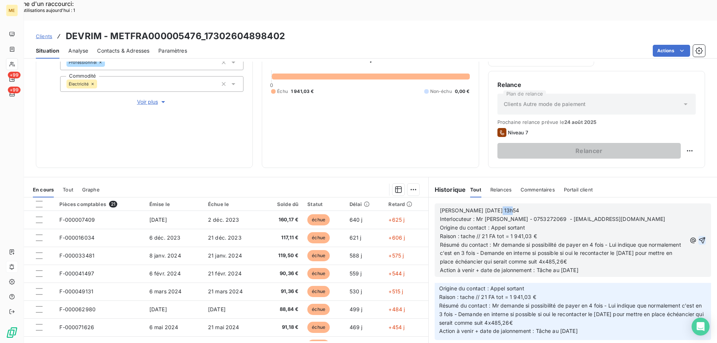
drag, startPoint x: 488, startPoint y: 188, endPoint x: 534, endPoint y: 188, distance: 45.6
click at [534, 207] on p "[PERSON_NAME] [DATE] 13h54" at bounding box center [563, 211] width 247 height 9
drag, startPoint x: 489, startPoint y: 221, endPoint x: 647, endPoint y: 244, distance: 159.6
click at [647, 244] on p "Résumé du contact : Mr demande si possibilité de payer en 4 fois - Lui indique …" at bounding box center [563, 254] width 247 height 26
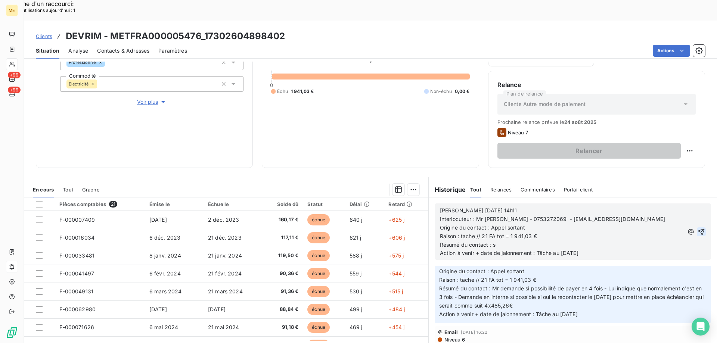
scroll to position [117, 0]
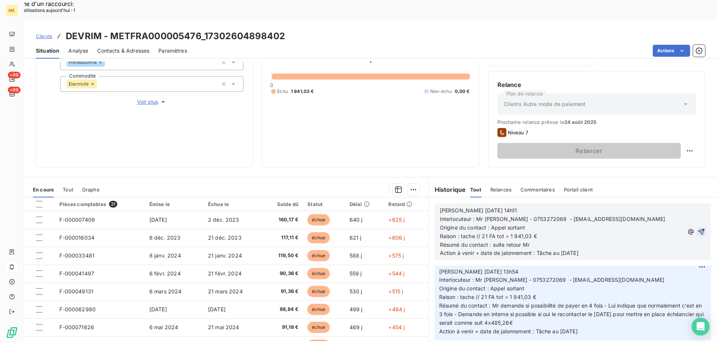
click at [546, 241] on p "Résumé du contact : suite retour Mr" at bounding box center [562, 245] width 244 height 9
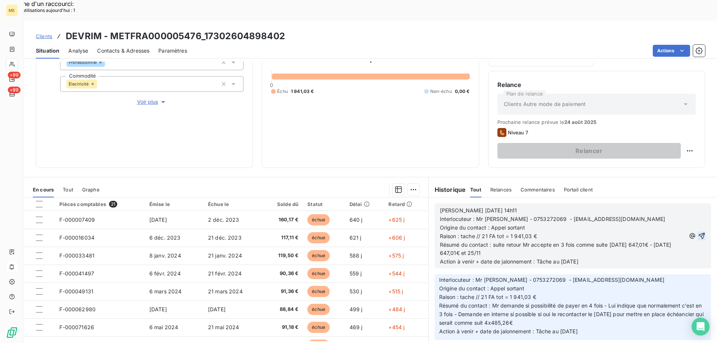
click at [620, 242] on span "Résumé du contact : suite retour Mr accepte en 3 fois comme suite [DATE] 647,01…" at bounding box center [556, 249] width 233 height 15
click at [449, 242] on span "Résumé du contact : suite retour Mr accepte en 3 fois comme suite [DATE] 647,01…" at bounding box center [556, 249] width 233 height 15
click at [511, 241] on p "Résumé du contact : suite retour Mr accepte en 3 fois comme suite [DATE] 647,01…" at bounding box center [562, 249] width 245 height 17
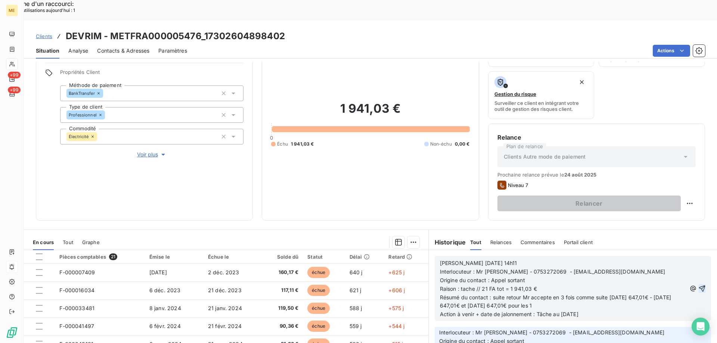
scroll to position [62, 0]
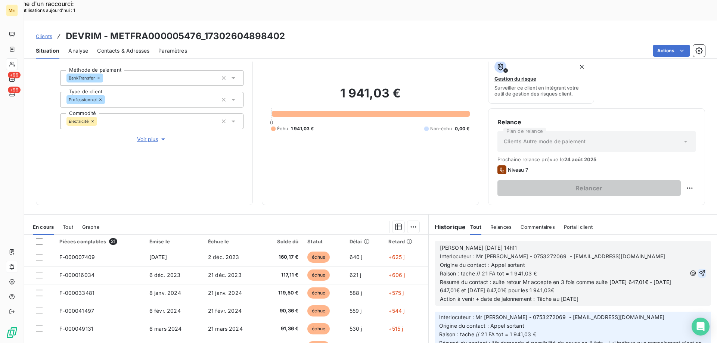
click at [520, 279] on span "Résumé du contact : suite retour Mr accepte en 3 fois comme suite [DATE] 647,01…" at bounding box center [556, 286] width 233 height 15
click at [626, 278] on p "Résumé du contact : suite retour en interne Mr accepte en 3 fois comme suite [D…" at bounding box center [563, 286] width 247 height 17
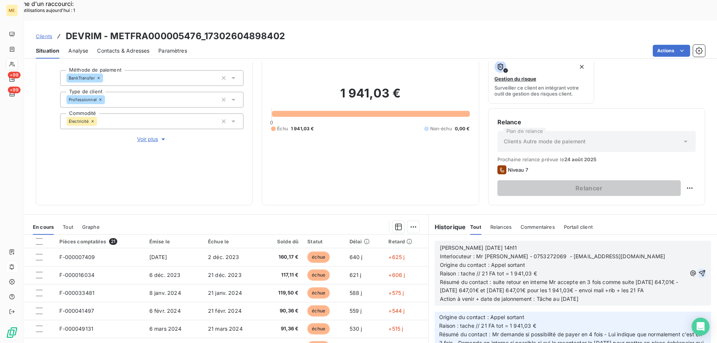
click at [491, 279] on p "Résumé du contact : suite retour en interne Mr accepte en 3 fois comme suite [D…" at bounding box center [563, 286] width 247 height 17
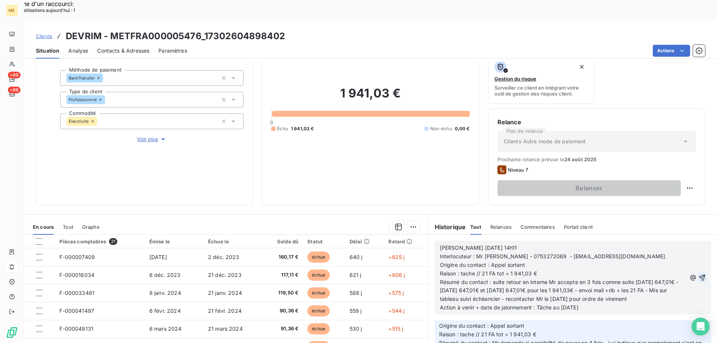
scroll to position [142, 0]
click at [698, 274] on icon "button" at bounding box center [701, 277] width 7 height 7
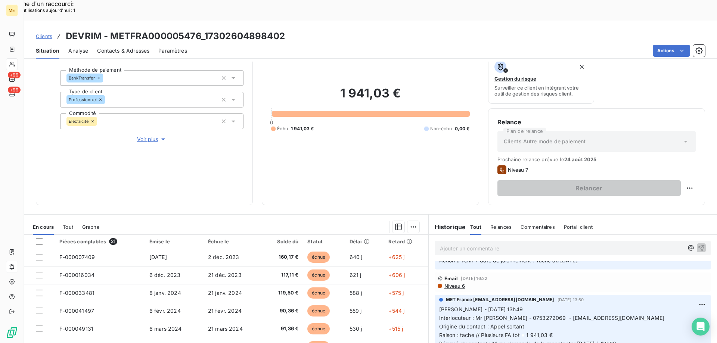
scroll to position [348, 0]
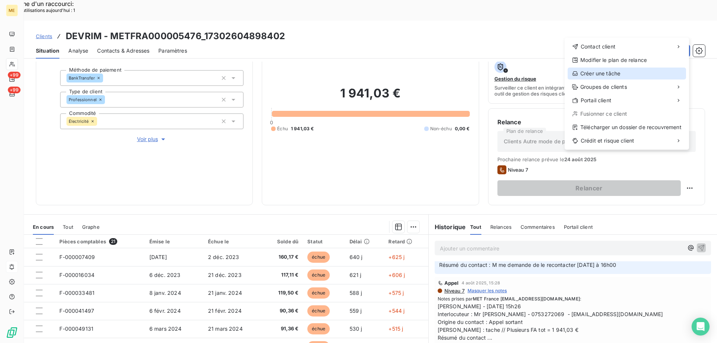
click at [590, 76] on div "Créer une tâche" at bounding box center [627, 74] width 118 height 12
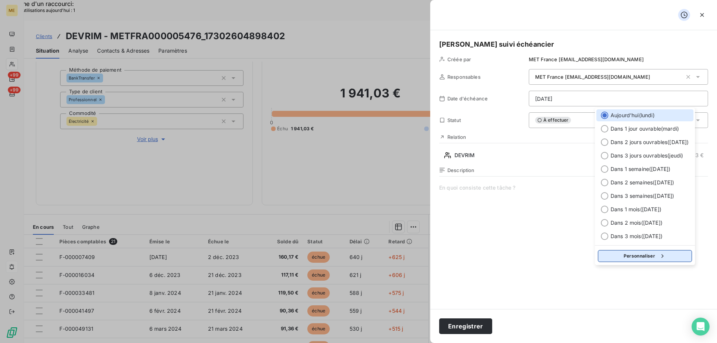
click at [616, 257] on button "Personnaliser" at bounding box center [645, 256] width 94 height 12
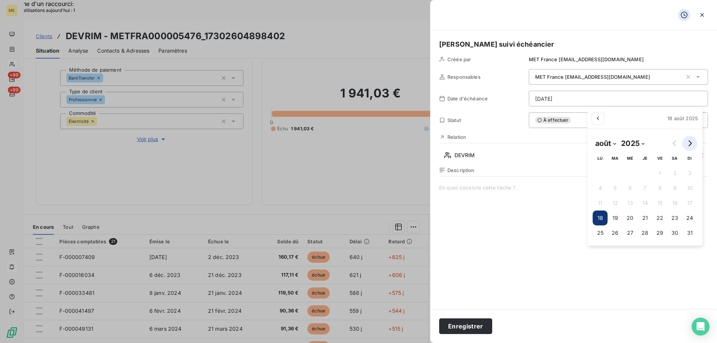
click at [691, 145] on icon "Go to next month" at bounding box center [690, 143] width 3 height 6
select select "8"
click at [596, 172] on button "1" at bounding box center [596, 173] width 15 height 15
type input "[DATE]"
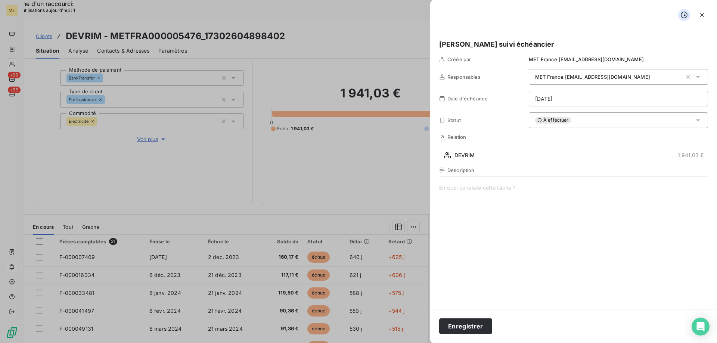
click at [482, 186] on span at bounding box center [573, 255] width 269 height 143
drag, startPoint x: 522, startPoint y: 189, endPoint x: 448, endPoint y: 192, distance: 73.6
click at [439, 193] on span "Vérifier 1ère échéance 647,01€" at bounding box center [573, 255] width 269 height 143
click at [468, 329] on button "Enregistrer" at bounding box center [465, 327] width 53 height 16
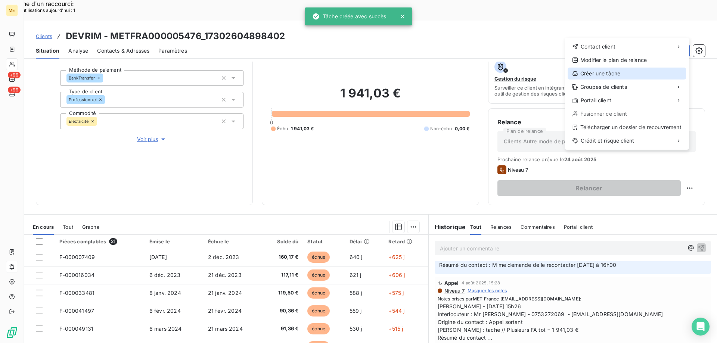
click at [598, 70] on div "Créer une tâche" at bounding box center [627, 74] width 118 height 12
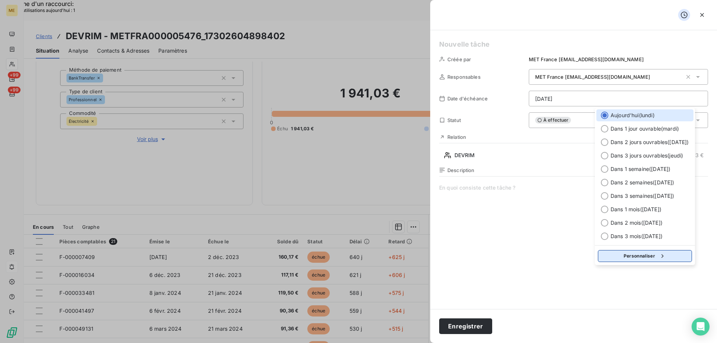
click at [617, 256] on button "Personnaliser" at bounding box center [645, 256] width 94 height 12
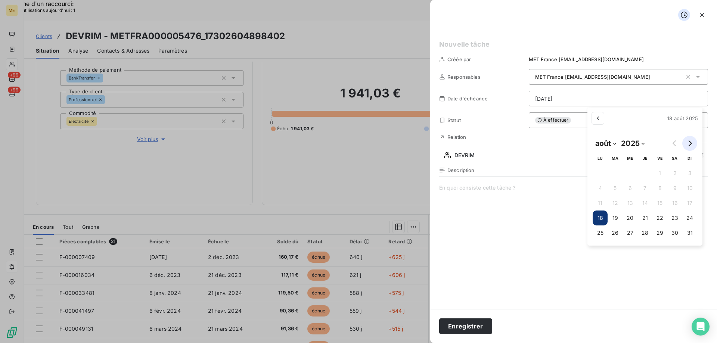
click at [691, 142] on icon "Go to next month" at bounding box center [690, 143] width 3 height 6
select select "8"
click at [599, 233] on button "29" at bounding box center [596, 233] width 15 height 15
type input "[DATE]"
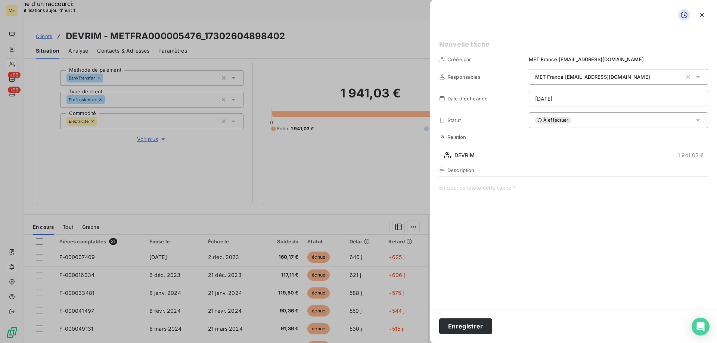
click at [454, 43] on h5 at bounding box center [573, 44] width 269 height 10
click at [459, 189] on span at bounding box center [573, 255] width 269 height 143
paste span
drag, startPoint x: 459, startPoint y: 187, endPoint x: 471, endPoint y: 186, distance: 12.0
click at [471, 186] on span "Vérifier 1ère échéance 647,01€" at bounding box center [573, 255] width 269 height 143
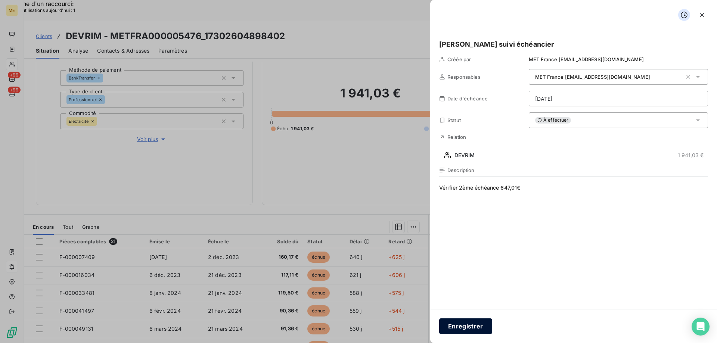
click at [464, 328] on button "Enregistrer" at bounding box center [465, 327] width 53 height 16
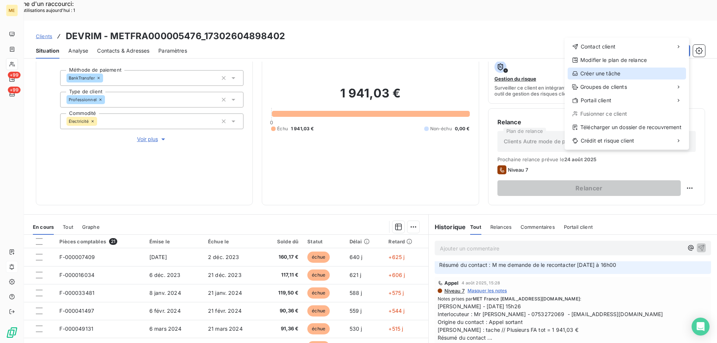
click at [608, 72] on div "Créer une tâche" at bounding box center [627, 74] width 118 height 12
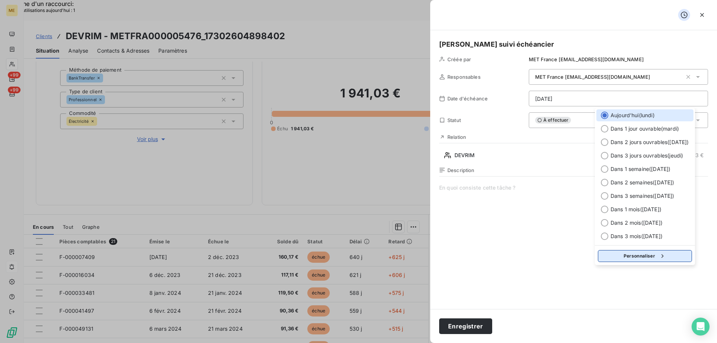
click at [620, 253] on button "Personnaliser" at bounding box center [645, 256] width 94 height 12
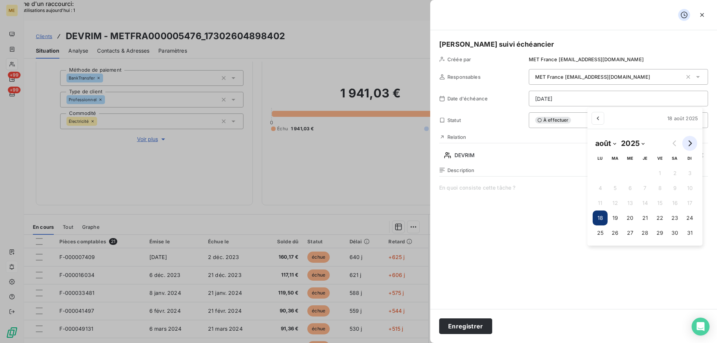
click at [692, 147] on button "Go to next month" at bounding box center [689, 143] width 15 height 15
select select "9"
click at [645, 216] on button "23" at bounding box center [645, 218] width 15 height 15
type input "[DATE]"
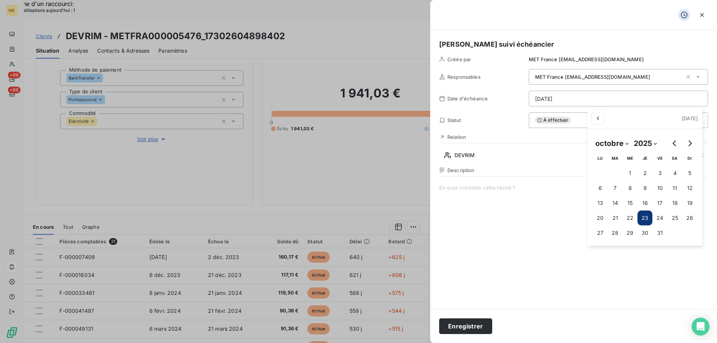
click at [484, 188] on span at bounding box center [573, 255] width 269 height 143
paste span
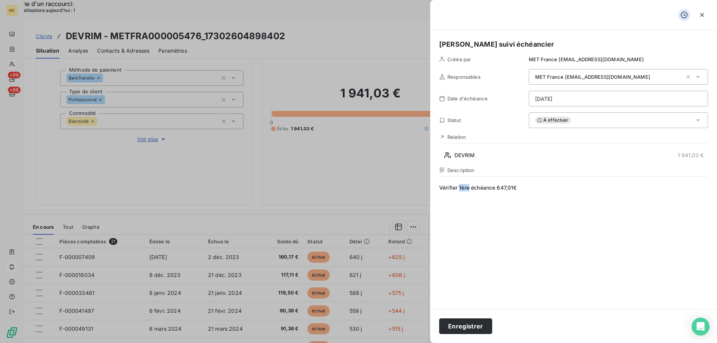
drag, startPoint x: 459, startPoint y: 186, endPoint x: 470, endPoint y: 188, distance: 11.4
click at [470, 188] on span "Vérifier 1ère échéance 647,01€" at bounding box center [573, 255] width 269 height 143
click at [468, 326] on button "Enregistrer" at bounding box center [465, 327] width 53 height 16
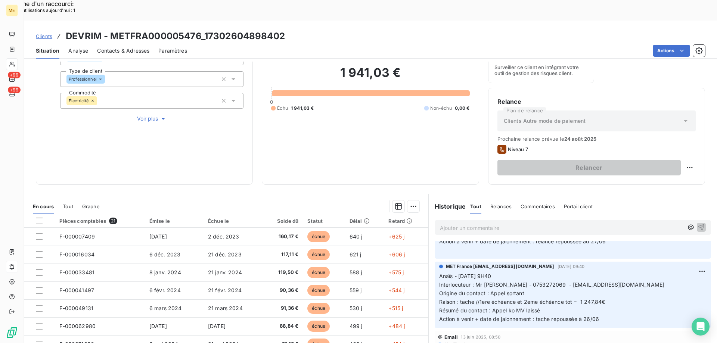
scroll to position [100, 0]
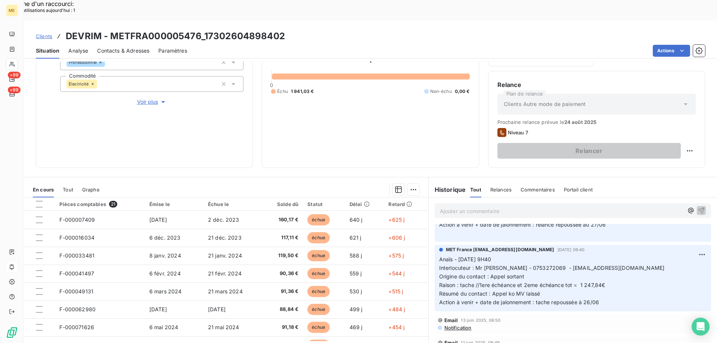
click at [70, 187] on span "Tout" at bounding box center [68, 190] width 10 height 6
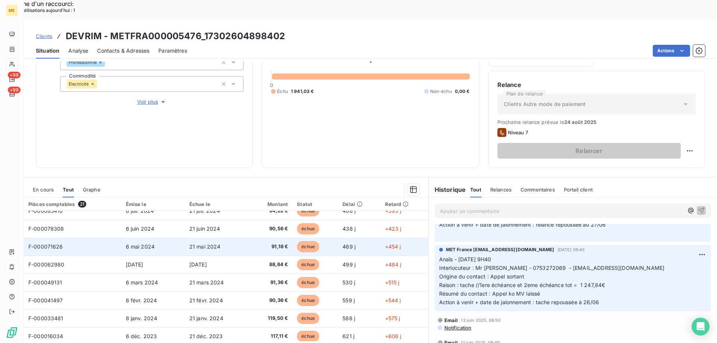
scroll to position [247, 0]
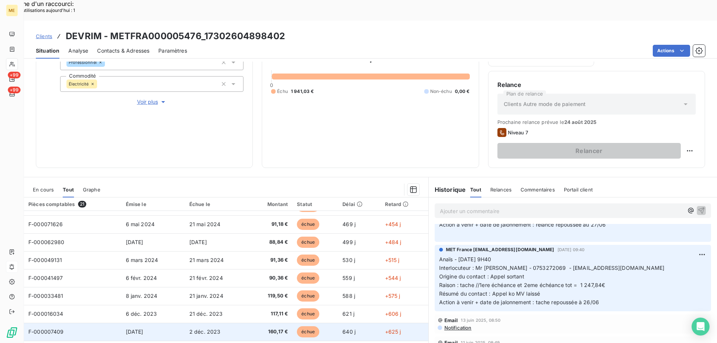
click at [50, 329] on span "F-000007409" at bounding box center [45, 332] width 35 height 6
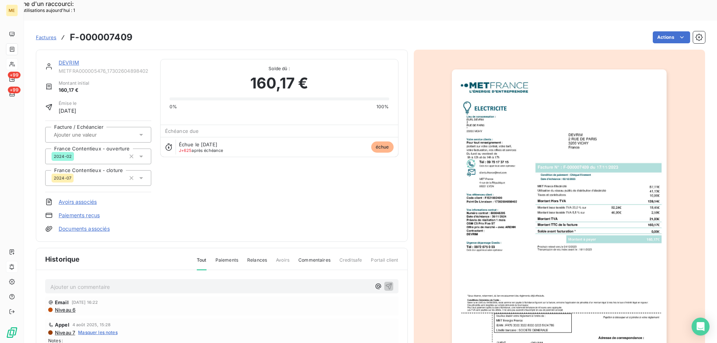
click at [533, 241] on img "button" at bounding box center [559, 221] width 215 height 304
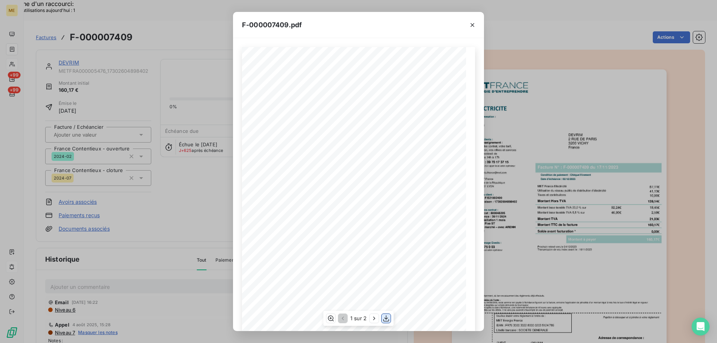
click at [388, 318] on icon "button" at bounding box center [385, 318] width 7 height 7
click at [520, 143] on div "F-000007409.pdf *Sous réserve, notamment, du bon encaissement des règlements dé…" at bounding box center [358, 171] width 717 height 343
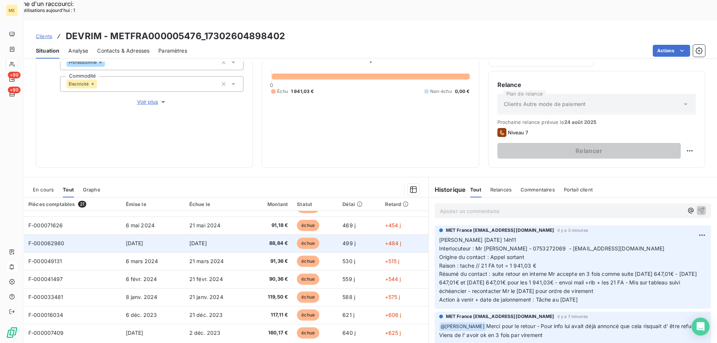
scroll to position [247, 0]
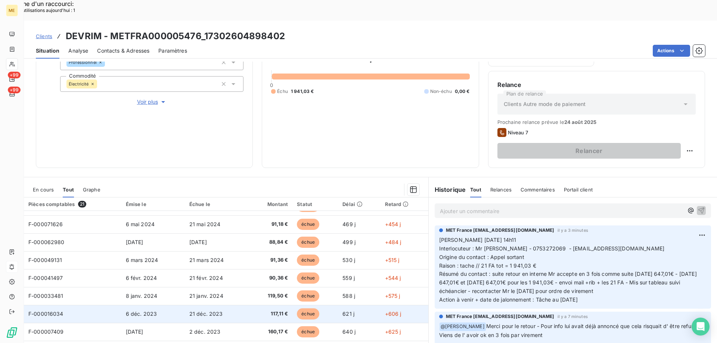
click at [42, 311] on span "F-000016034" at bounding box center [45, 314] width 35 height 6
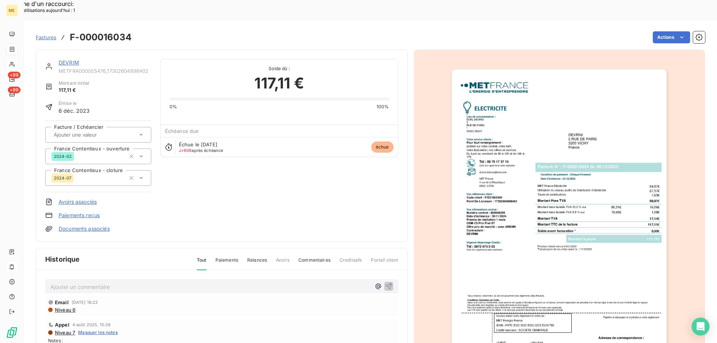
click at [523, 229] on img "button" at bounding box center [559, 221] width 215 height 304
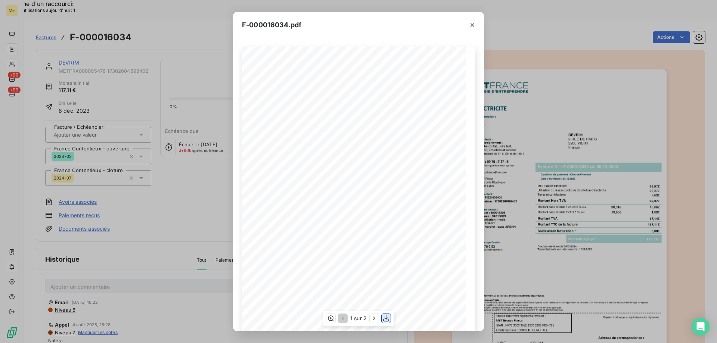
click at [388, 318] on icon "button" at bounding box center [385, 318] width 7 height 7
click at [539, 73] on div "F-000016034.pdf *Sous réserve, notamment, du bon encaissement des règlements dé…" at bounding box center [358, 171] width 717 height 343
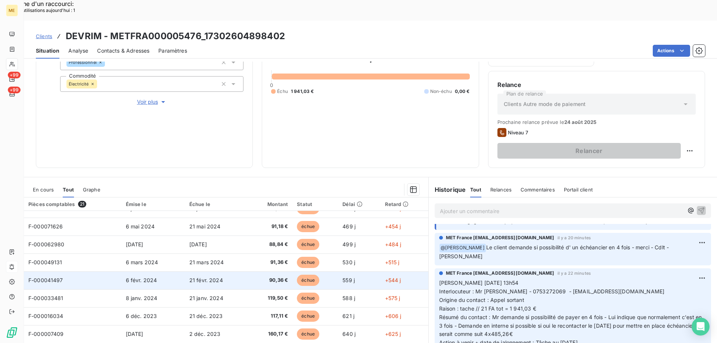
scroll to position [247, 0]
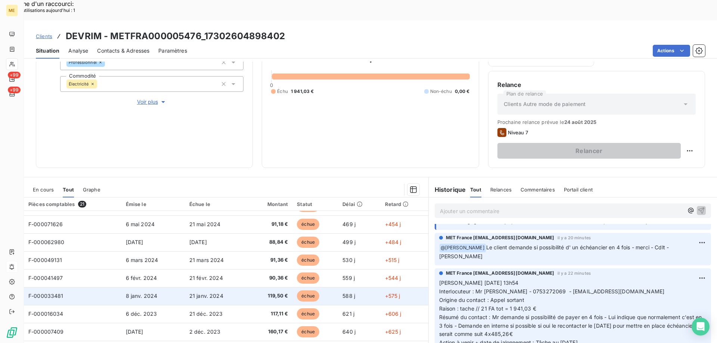
click at [48, 293] on span "F-000033481" at bounding box center [45, 296] width 35 height 6
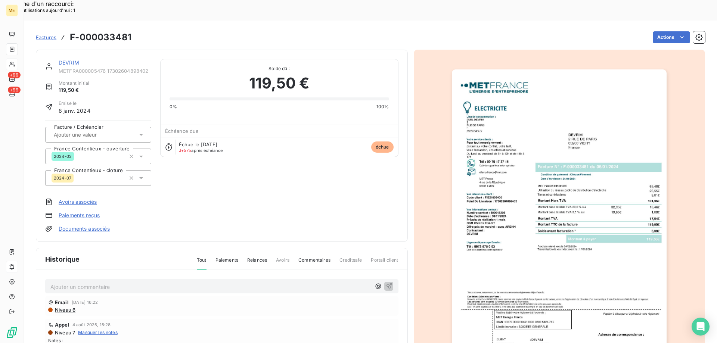
click at [517, 240] on img "button" at bounding box center [559, 221] width 215 height 304
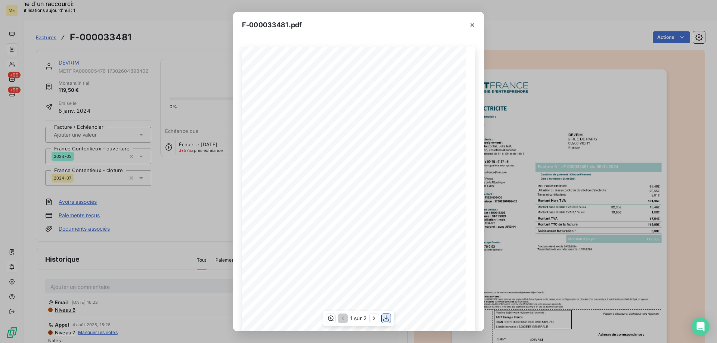
click at [387, 320] on icon "button" at bounding box center [385, 318] width 7 height 7
click at [472, 26] on icon "button" at bounding box center [473, 25] width 4 height 4
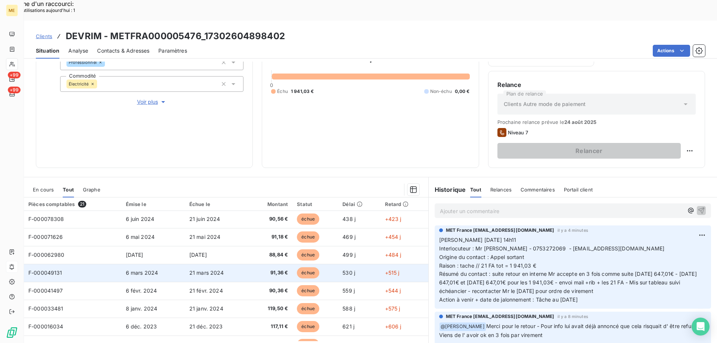
scroll to position [247, 0]
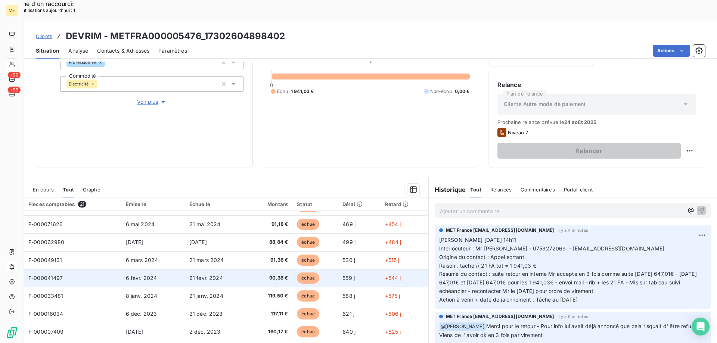
click at [46, 275] on span "F-000041497" at bounding box center [45, 278] width 35 height 6
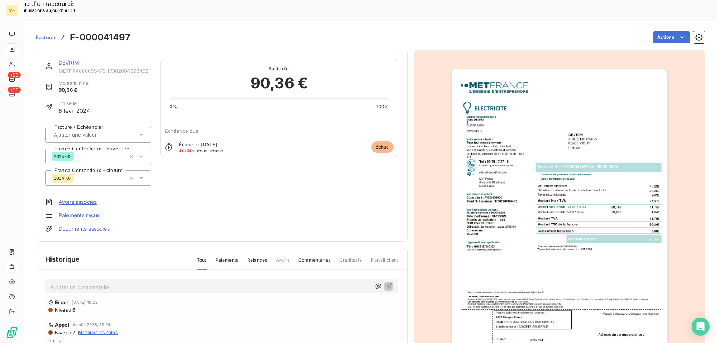
click at [550, 216] on img "button" at bounding box center [559, 221] width 215 height 304
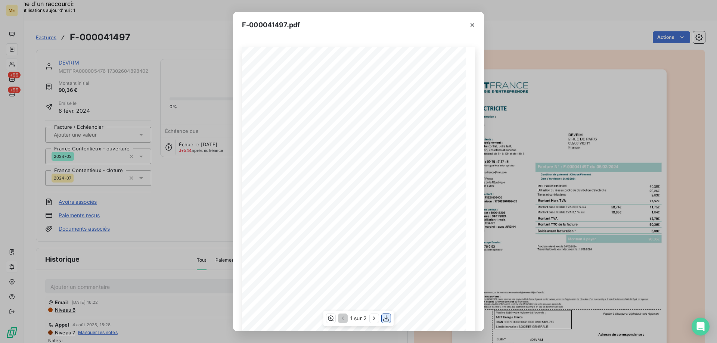
click at [387, 317] on icon "button" at bounding box center [385, 318] width 7 height 7
drag, startPoint x: 562, startPoint y: 130, endPoint x: 549, endPoint y: 124, distance: 14.2
click at [562, 130] on div "F-000041497.pdf *Sous réserve, notamment, du bon encaissement des règlements dé…" at bounding box center [358, 171] width 717 height 343
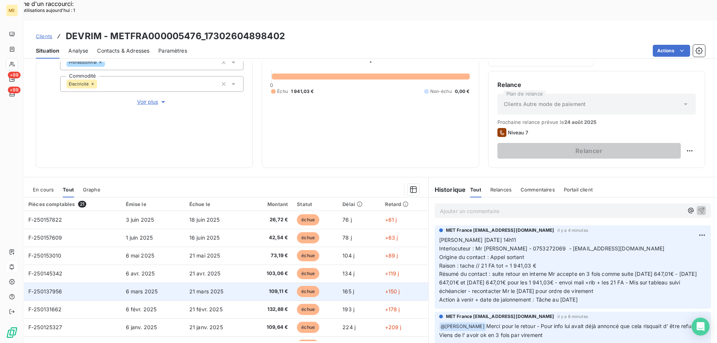
scroll to position [224, 0]
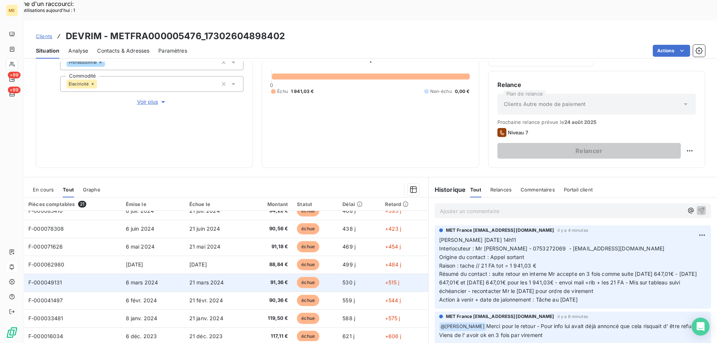
click at [47, 279] on span "F-000049131" at bounding box center [45, 282] width 34 height 6
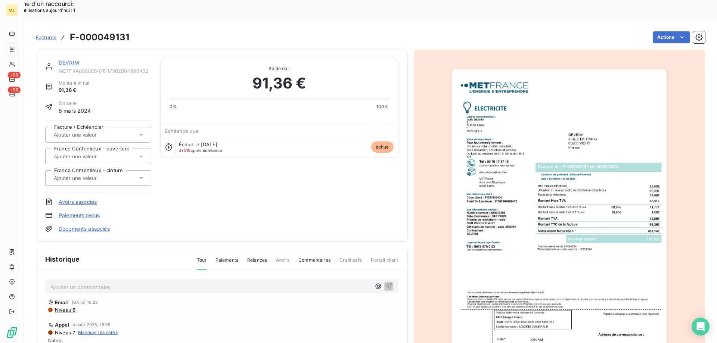
click at [515, 241] on img "button" at bounding box center [559, 221] width 215 height 304
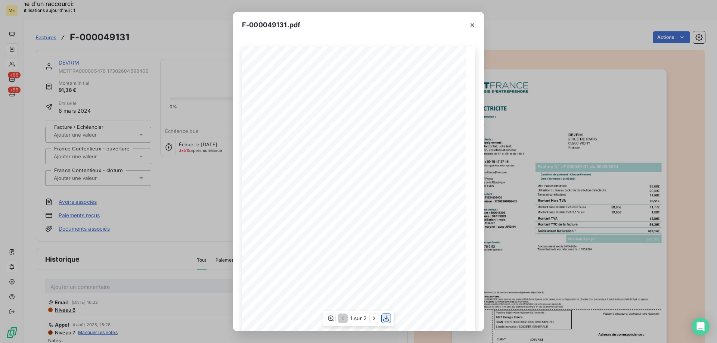
click at [386, 317] on icon "button" at bounding box center [386, 319] width 6 height 6
click at [474, 27] on icon "button" at bounding box center [472, 24] width 7 height 7
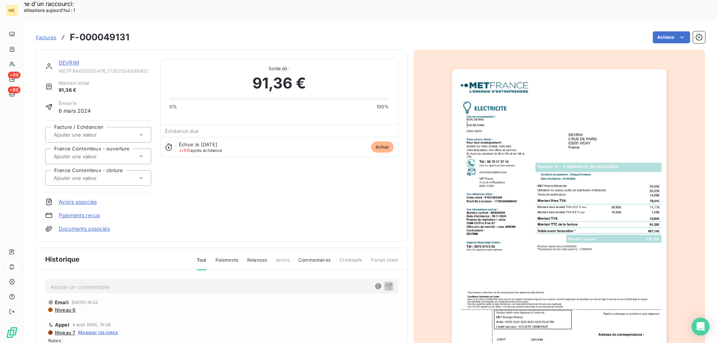
click at [656, 94] on img "button" at bounding box center [559, 221] width 215 height 304
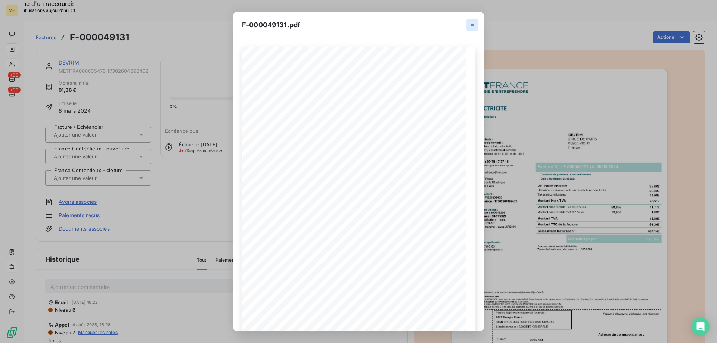
click at [473, 28] on icon "button" at bounding box center [472, 24] width 7 height 7
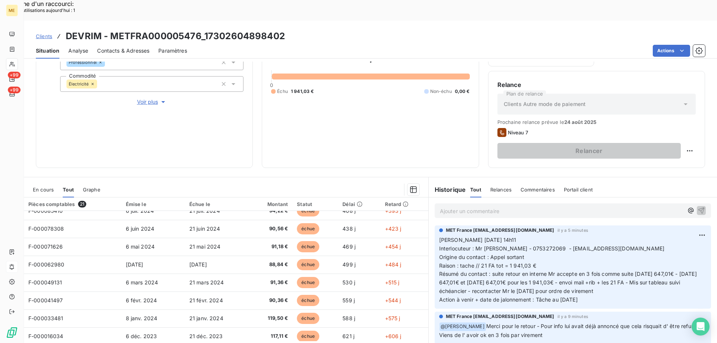
scroll to position [247, 0]
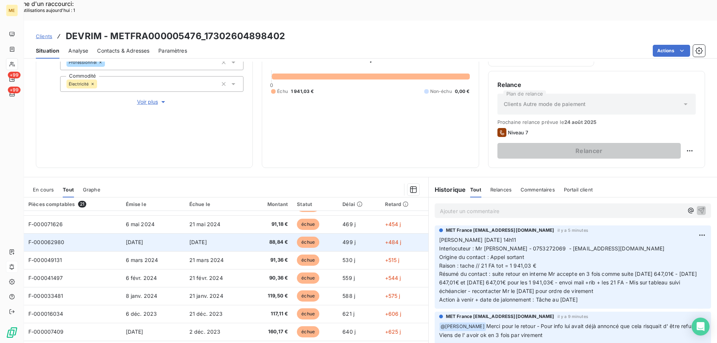
click at [83, 233] on td "F-000062980" at bounding box center [72, 242] width 97 height 18
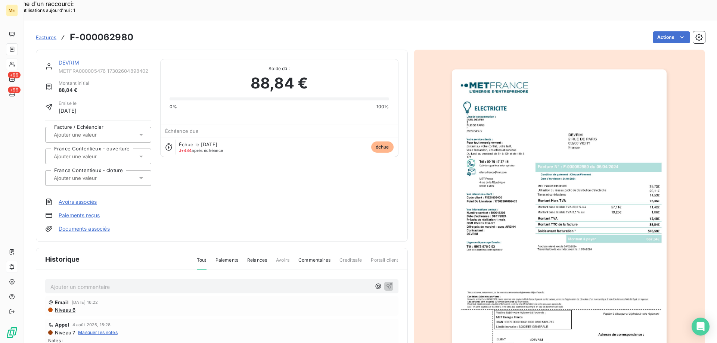
click at [485, 251] on img "button" at bounding box center [559, 221] width 215 height 304
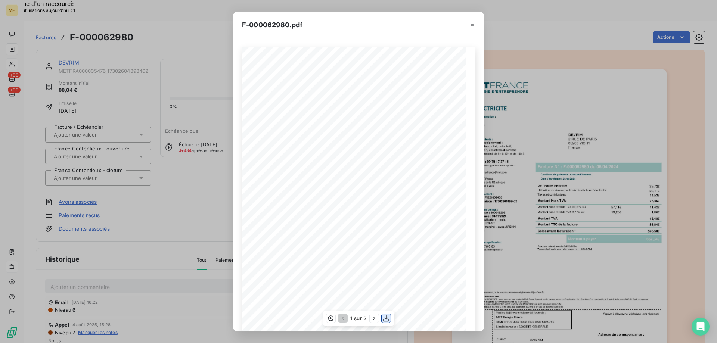
click at [384, 319] on icon "button" at bounding box center [385, 318] width 7 height 7
click at [473, 26] on icon "button" at bounding box center [473, 25] width 4 height 4
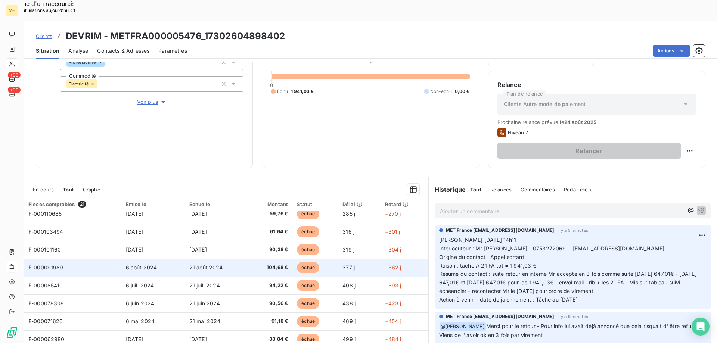
scroll to position [187, 0]
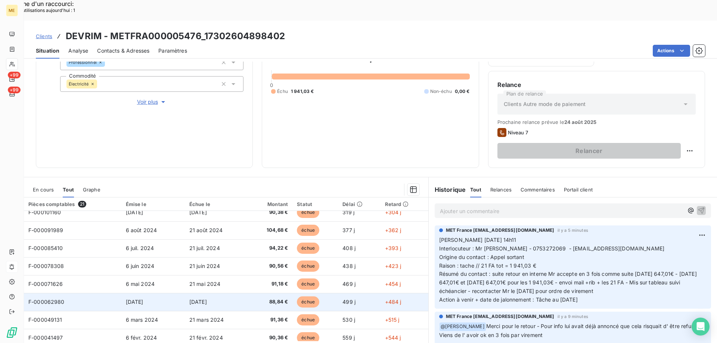
click at [44, 299] on span "F-000062980" at bounding box center [46, 302] width 36 height 6
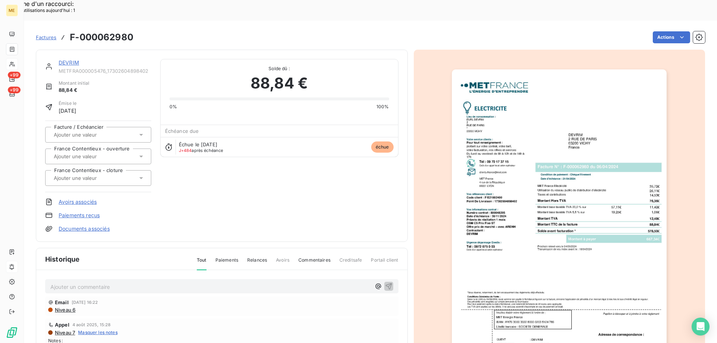
click at [531, 231] on img "button" at bounding box center [559, 221] width 215 height 304
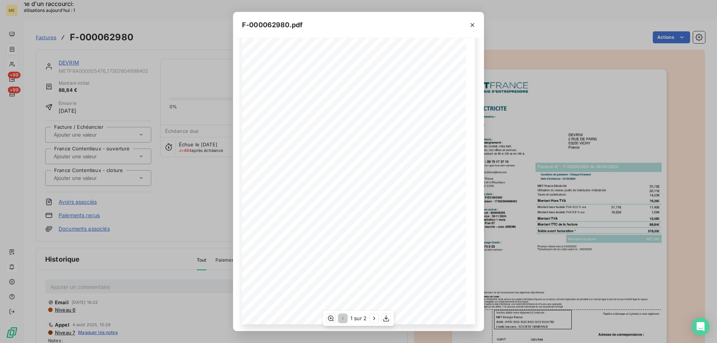
scroll to position [41, 0]
click at [385, 317] on icon "button" at bounding box center [385, 318] width 7 height 7
click at [571, 76] on div "F-000062980.pdf *Sous réserve, notamment, du bon encaissement des règlements dé…" at bounding box center [358, 171] width 717 height 343
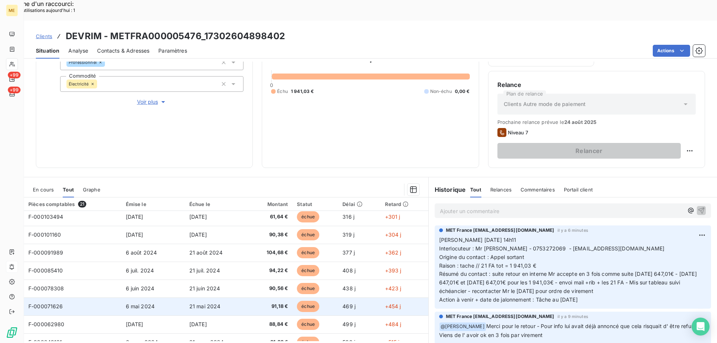
scroll to position [187, 0]
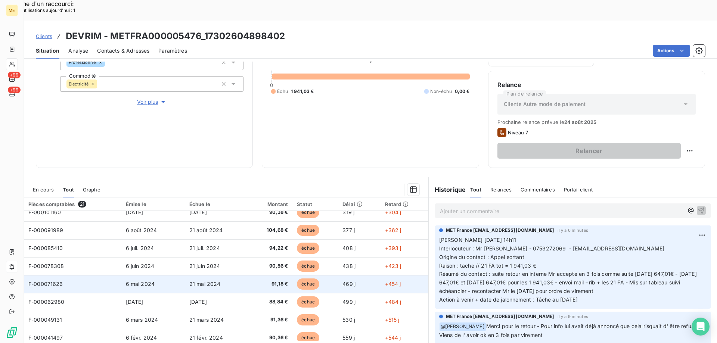
click at [40, 281] on span "F-000071626" at bounding box center [45, 284] width 35 height 6
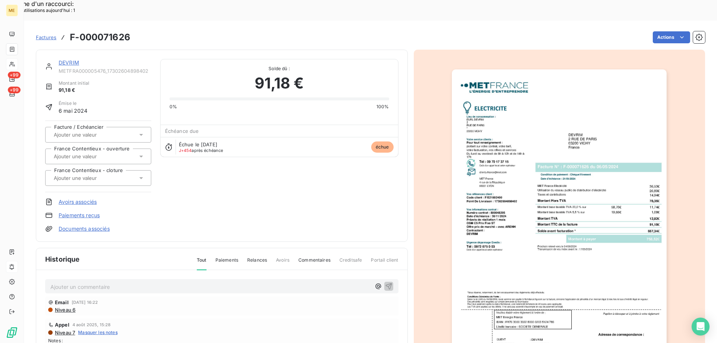
click at [527, 163] on img "button" at bounding box center [559, 221] width 215 height 304
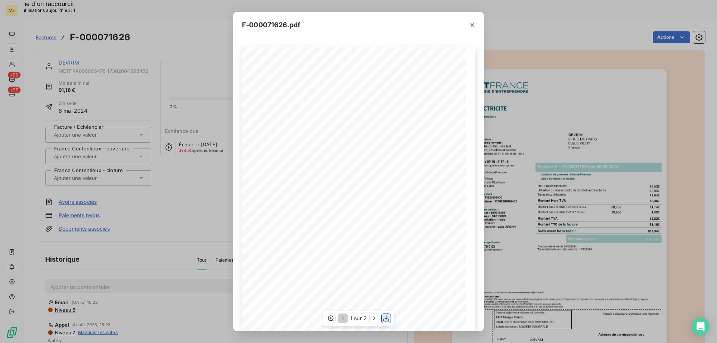
click at [387, 320] on icon "button" at bounding box center [385, 318] width 7 height 7
click at [474, 28] on icon "button" at bounding box center [472, 24] width 7 height 7
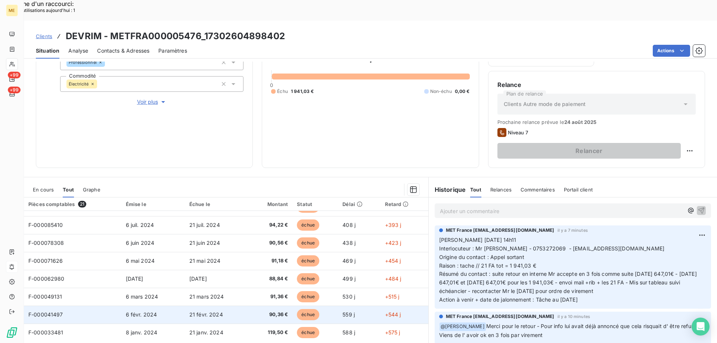
scroll to position [209, 0]
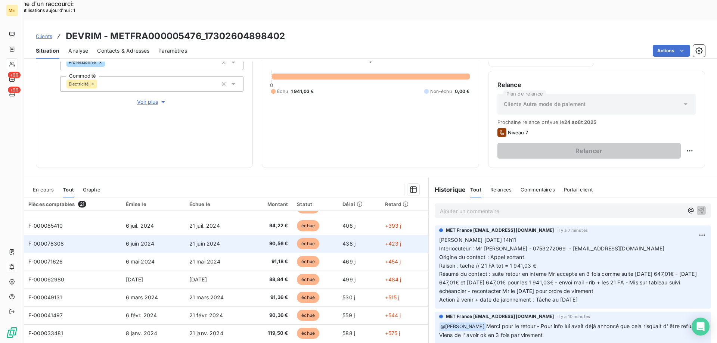
click at [54, 235] on td "F-000078308" at bounding box center [72, 244] width 97 height 18
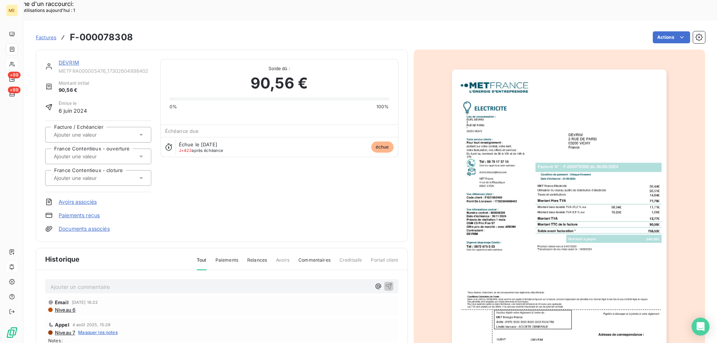
click at [502, 230] on img "button" at bounding box center [559, 221] width 215 height 304
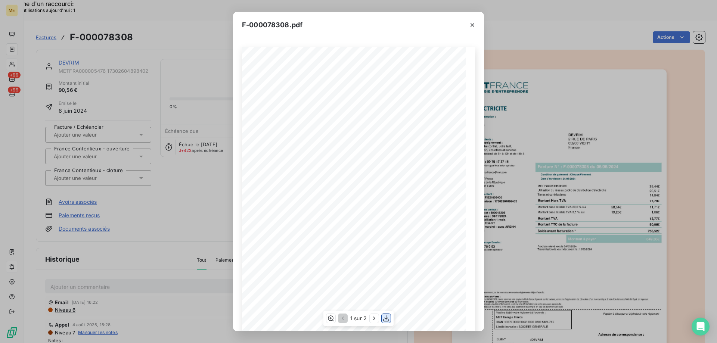
click at [387, 319] on icon "button" at bounding box center [386, 319] width 6 height 6
click at [506, 84] on div "F-000078308.pdf *Sous réserve, notamment, du bon encaissement des règlements dé…" at bounding box center [358, 171] width 717 height 343
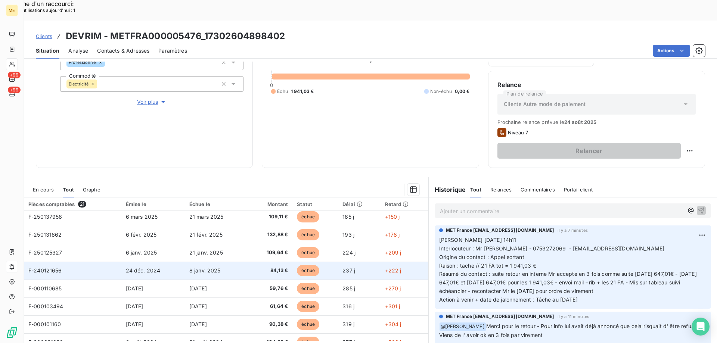
scroll to position [149, 0]
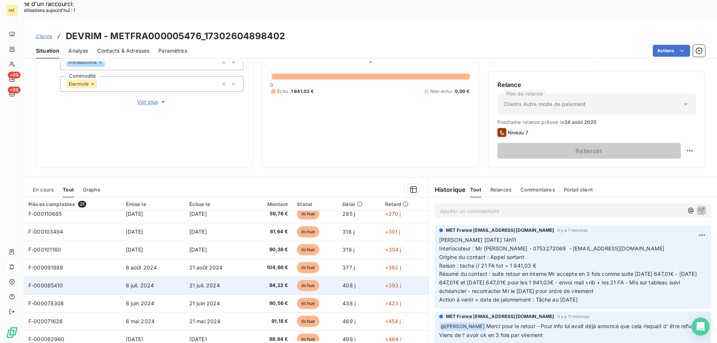
click at [47, 282] on span "F-000085410" at bounding box center [45, 285] width 35 height 6
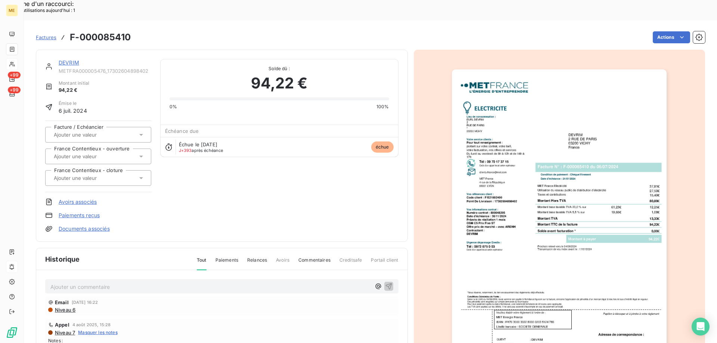
click at [504, 207] on img "button" at bounding box center [559, 221] width 215 height 304
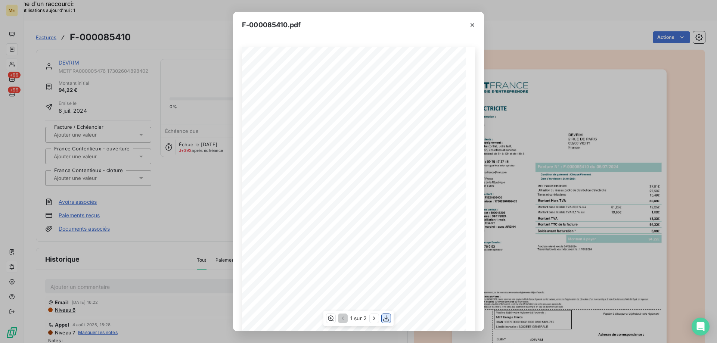
click at [387, 319] on icon "button" at bounding box center [386, 319] width 6 height 6
click at [552, 96] on div "F-000085410.pdf *Sous réserve, notamment, du bon encaissement des règlements dé…" at bounding box center [358, 171] width 717 height 343
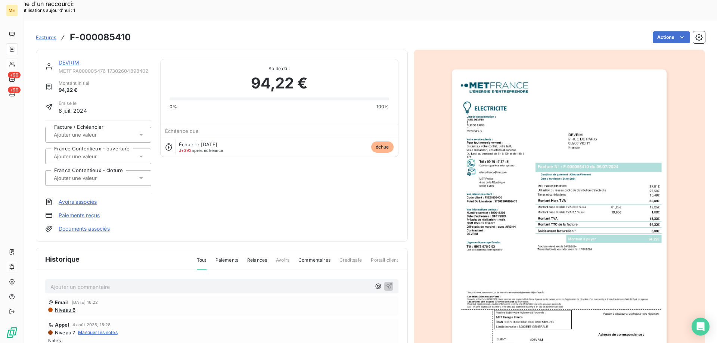
click at [552, 96] on img "button" at bounding box center [559, 221] width 215 height 304
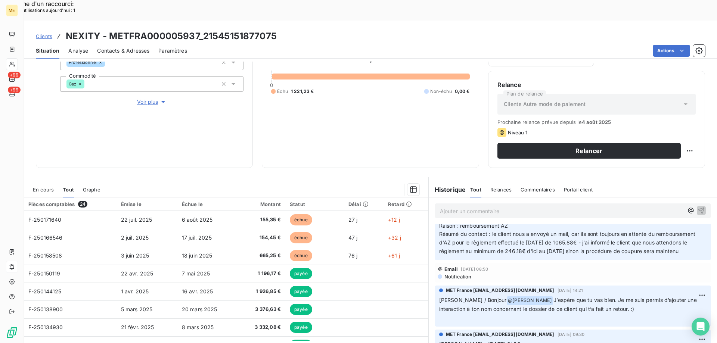
scroll to position [224, 0]
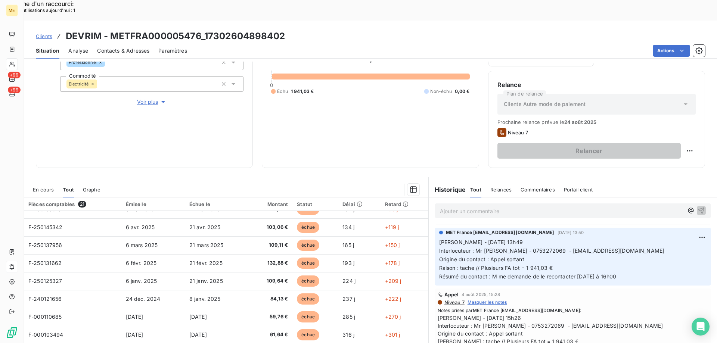
scroll to position [149, 0]
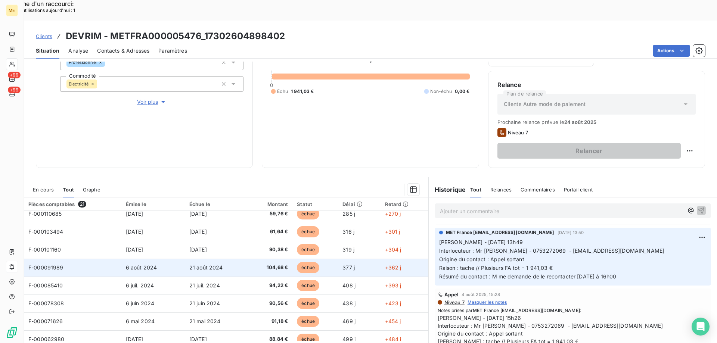
click at [51, 264] on span "F-000091989" at bounding box center [45, 267] width 35 height 6
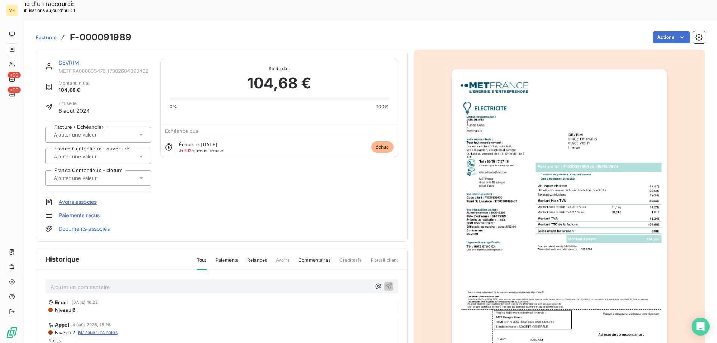
click at [528, 229] on img "button" at bounding box center [559, 221] width 215 height 304
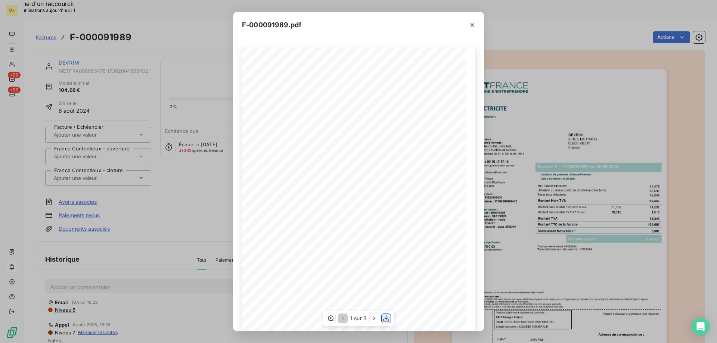
click at [387, 319] on icon "button" at bounding box center [386, 319] width 6 height 6
click at [544, 91] on div "F-000091989.pdf *Sous réserve, notamment, du bon encaissement des règlements dé…" at bounding box center [358, 171] width 717 height 343
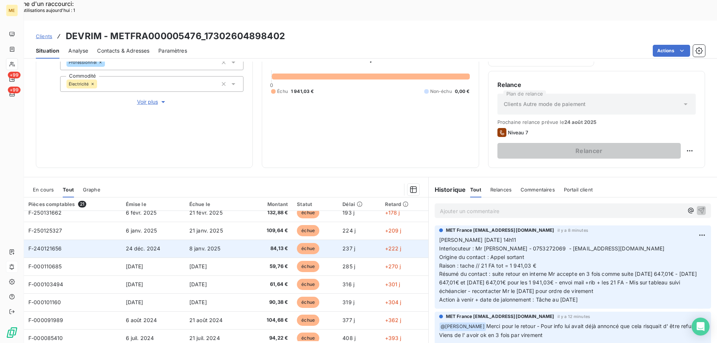
scroll to position [112, 0]
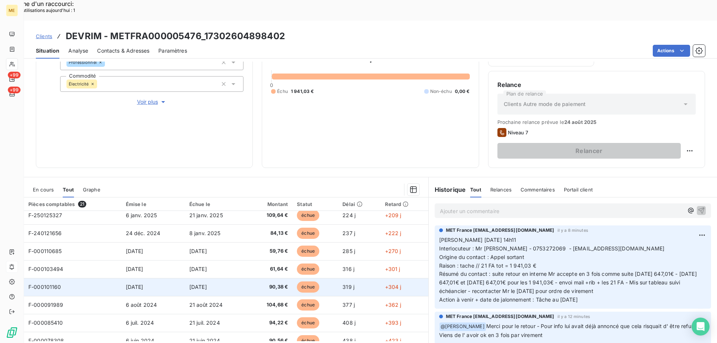
click at [45, 284] on span "F-000101160" at bounding box center [44, 287] width 33 height 6
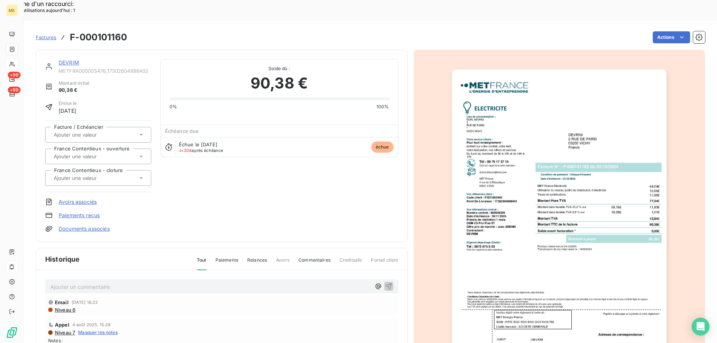
click at [523, 239] on img "button" at bounding box center [559, 221] width 215 height 304
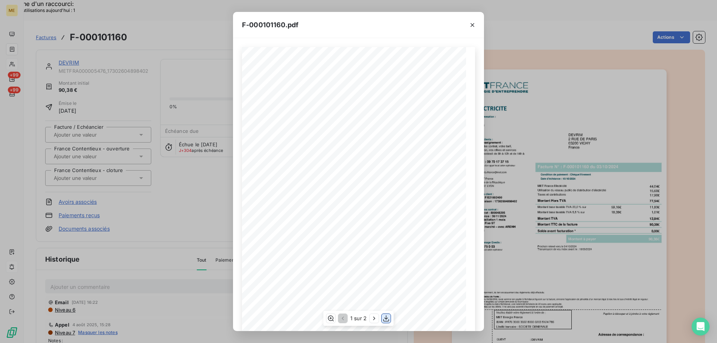
click at [386, 319] on icon "button" at bounding box center [386, 319] width 6 height 6
click at [549, 76] on div "F-000101160.pdf *Sous réserve, notamment, du bon encaissement des règlements dé…" at bounding box center [358, 171] width 717 height 343
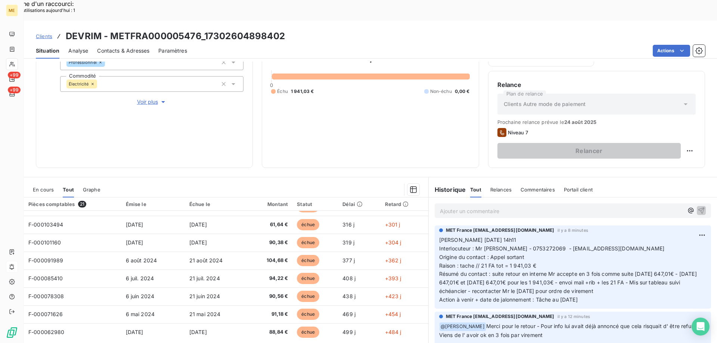
scroll to position [149, 0]
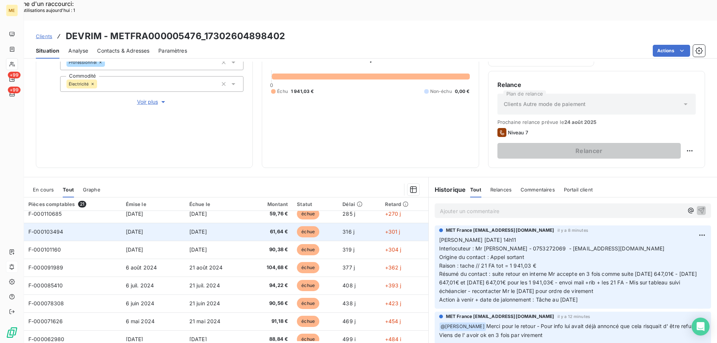
click at [68, 223] on td "F-000103494" at bounding box center [72, 232] width 97 height 18
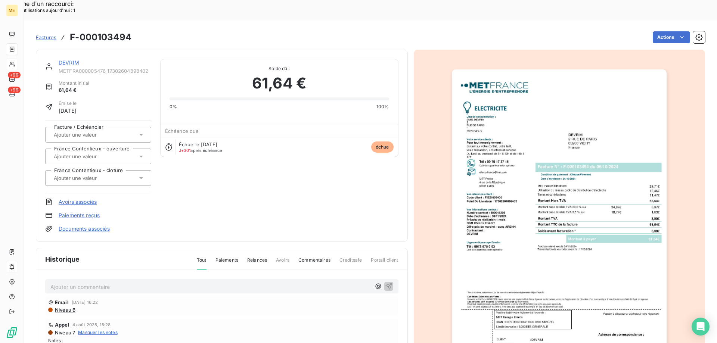
click at [558, 278] on img "button" at bounding box center [559, 221] width 215 height 304
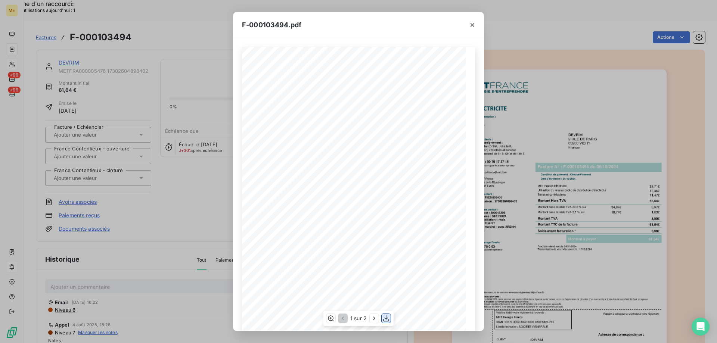
click at [387, 318] on icon "button" at bounding box center [385, 318] width 7 height 7
click at [550, 120] on div "F-000103494.pdf *Sous réserve, notamment, du bon encaissement des règlements dé…" at bounding box center [358, 171] width 717 height 343
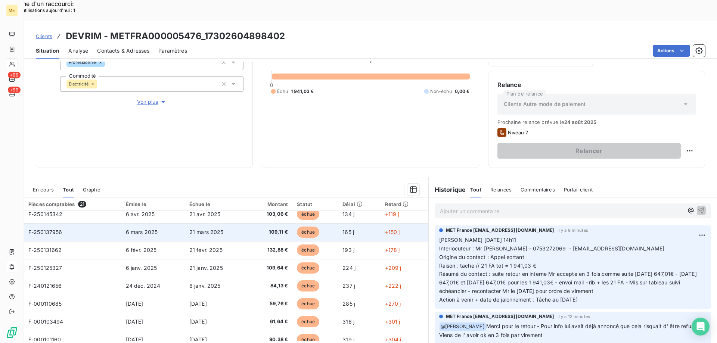
scroll to position [75, 0]
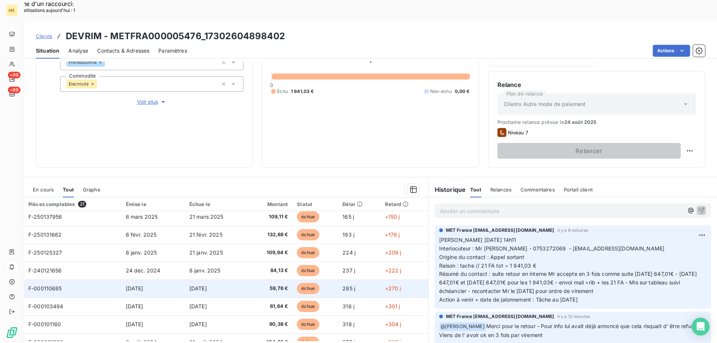
click at [58, 285] on span "F-000110685" at bounding box center [45, 288] width 34 height 6
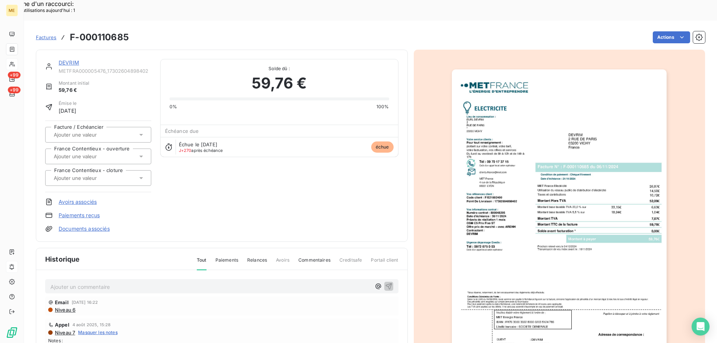
click at [509, 248] on img "button" at bounding box center [559, 221] width 215 height 304
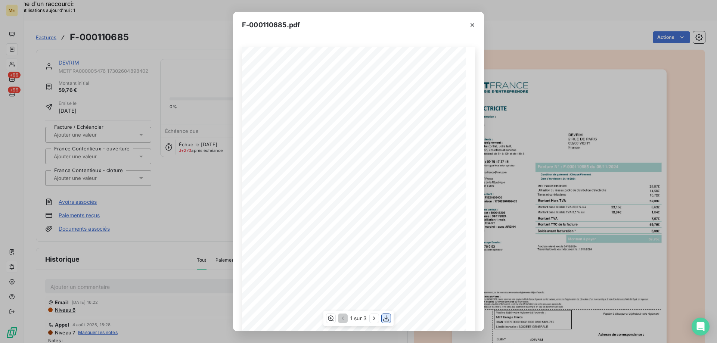
click at [387, 319] on icon "button" at bounding box center [386, 319] width 6 height 6
click at [474, 28] on icon "button" at bounding box center [472, 24] width 7 height 7
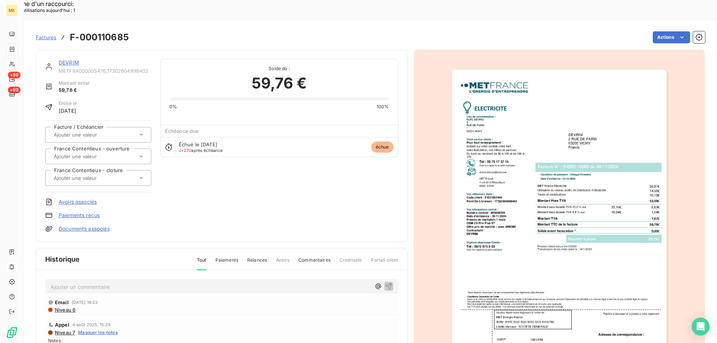
click at [541, 77] on img "button" at bounding box center [559, 221] width 215 height 304
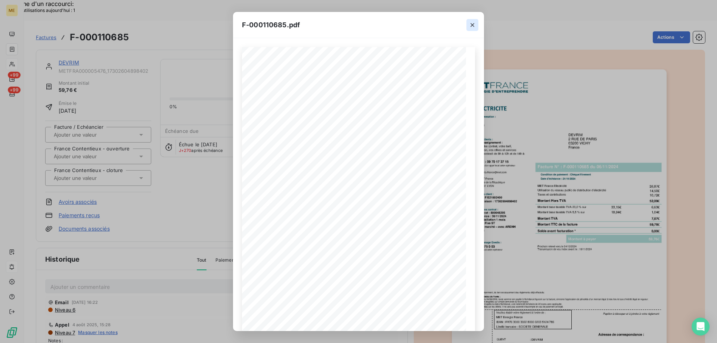
click at [472, 23] on icon "button" at bounding box center [472, 24] width 7 height 7
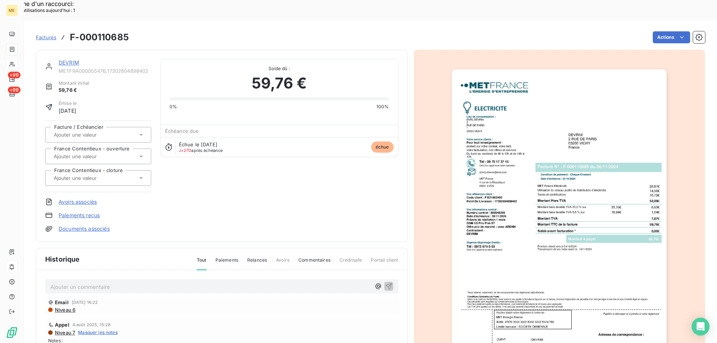
click at [636, 93] on img "button" at bounding box center [559, 221] width 215 height 304
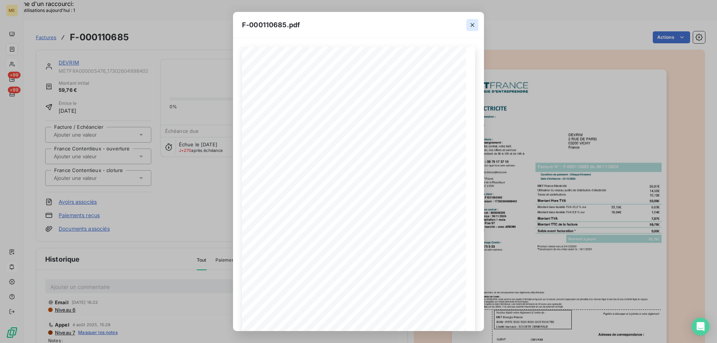
click at [471, 28] on icon "button" at bounding box center [472, 24] width 7 height 7
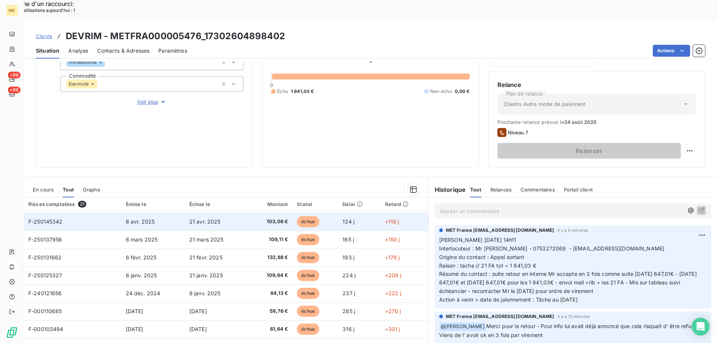
scroll to position [75, 0]
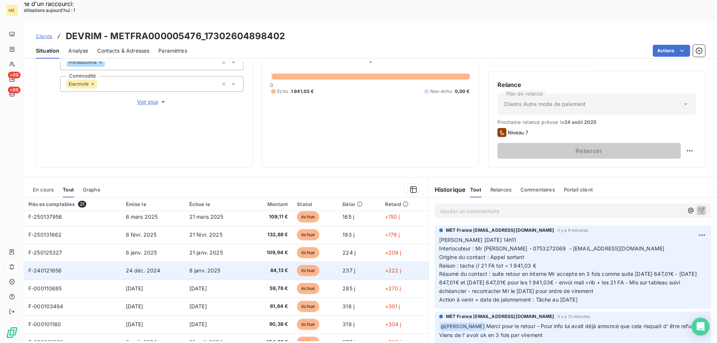
click at [67, 262] on td "F-240121656" at bounding box center [72, 271] width 97 height 18
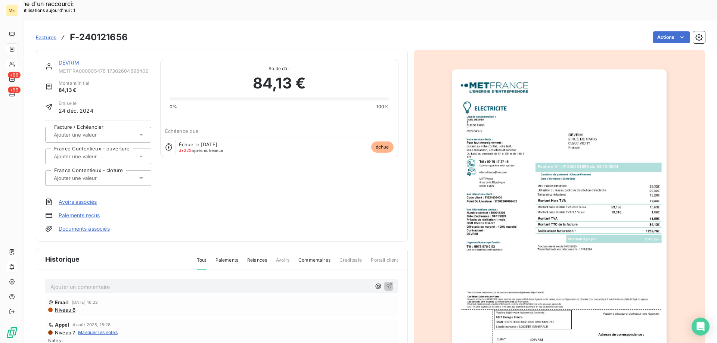
click at [484, 234] on img "button" at bounding box center [559, 221] width 215 height 304
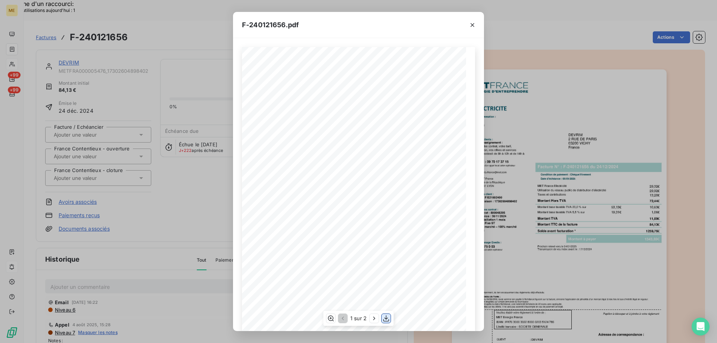
click at [384, 319] on icon "button" at bounding box center [385, 318] width 7 height 7
click at [475, 28] on icon "button" at bounding box center [472, 24] width 7 height 7
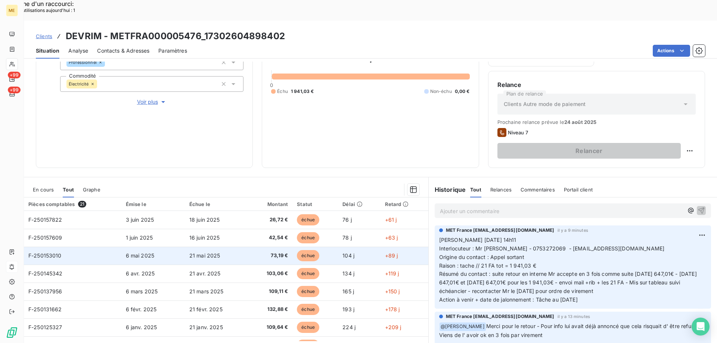
scroll to position [75, 0]
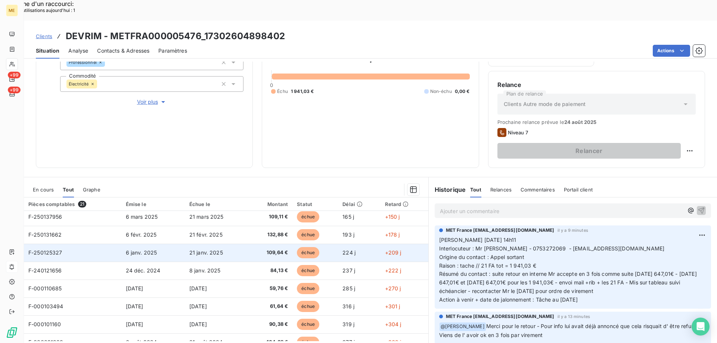
click at [75, 244] on td "F-250125327" at bounding box center [72, 253] width 97 height 18
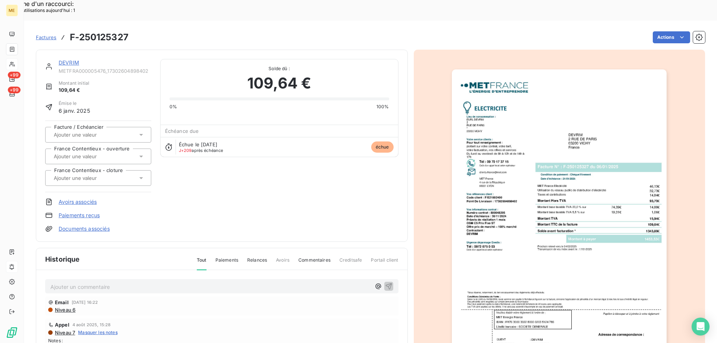
click at [540, 244] on img "button" at bounding box center [559, 221] width 215 height 304
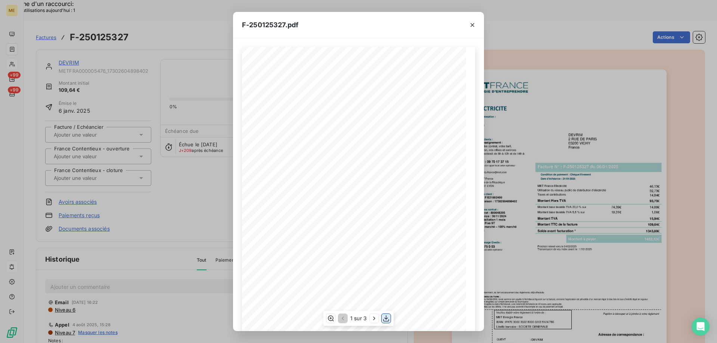
click at [386, 318] on icon "button" at bounding box center [385, 318] width 7 height 7
click at [471, 27] on icon "button" at bounding box center [472, 24] width 7 height 7
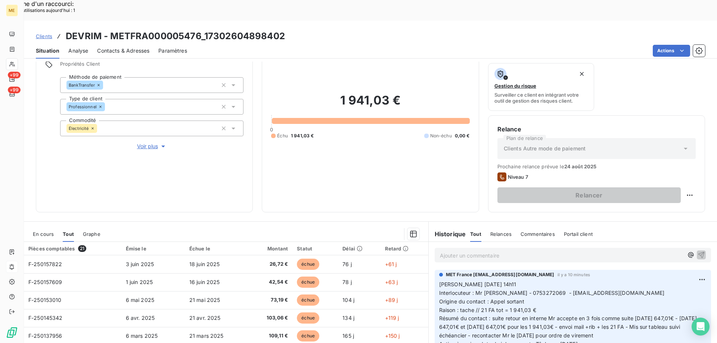
scroll to position [100, 0]
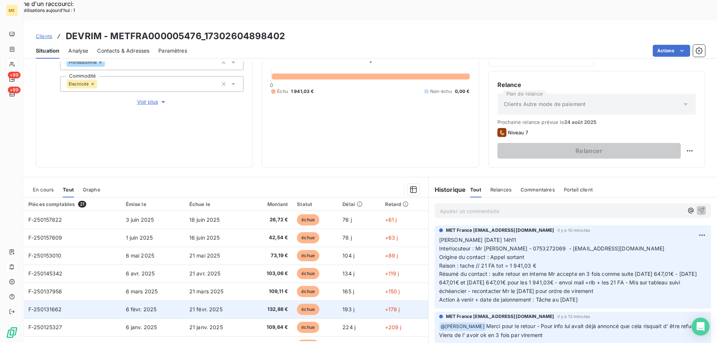
click at [66, 301] on td "F-250131662" at bounding box center [72, 310] width 97 height 18
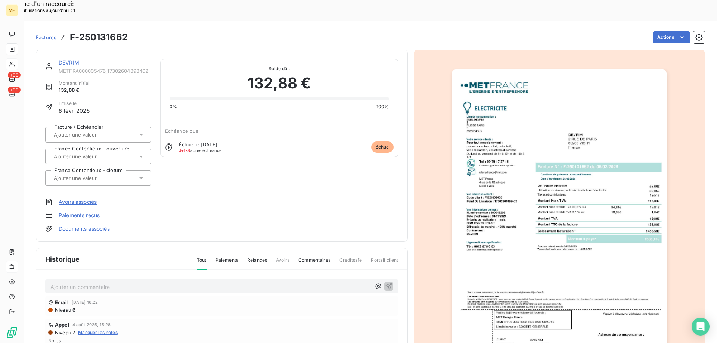
click at [487, 242] on img "button" at bounding box center [559, 221] width 215 height 304
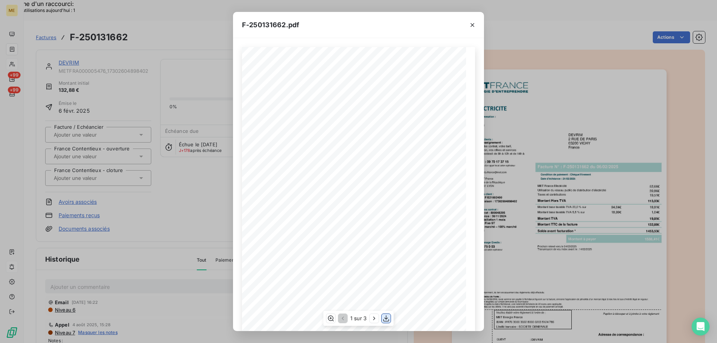
click at [386, 317] on icon "button" at bounding box center [386, 319] width 6 height 6
click at [549, 83] on div "F-250131662.pdf *Sous réserve, notamment, du bon encaissement des règlements dé…" at bounding box center [358, 171] width 717 height 343
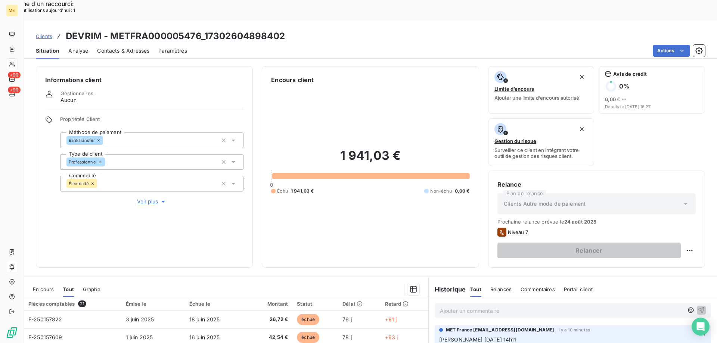
scroll to position [100, 0]
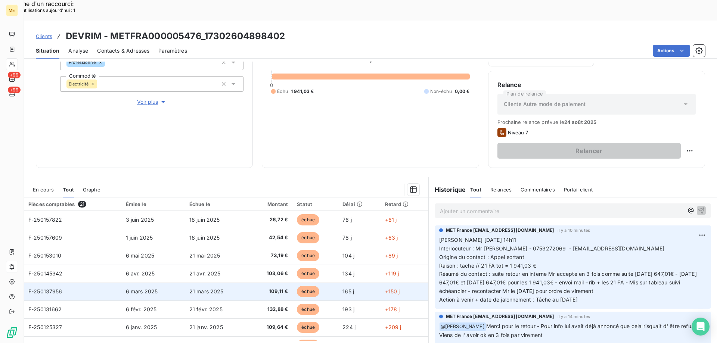
click at [73, 283] on td "F-250137956" at bounding box center [72, 292] width 97 height 18
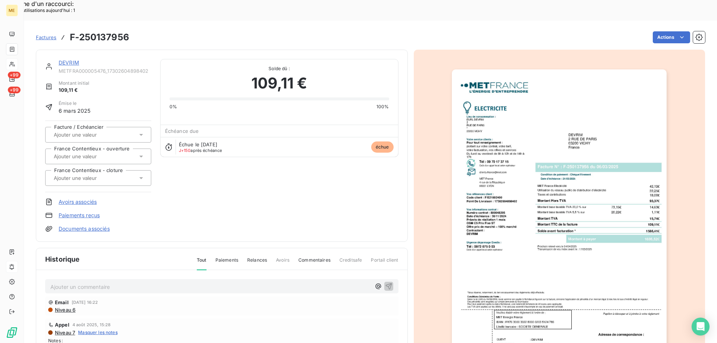
click at [505, 255] on img "button" at bounding box center [559, 221] width 215 height 304
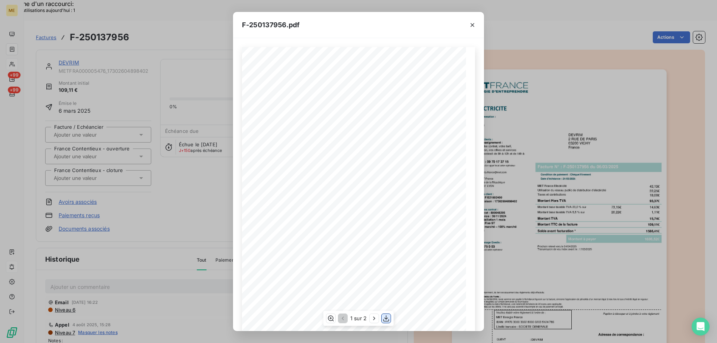
click at [387, 315] on icon "button" at bounding box center [385, 318] width 7 height 7
click at [472, 23] on icon "button" at bounding box center [472, 24] width 7 height 7
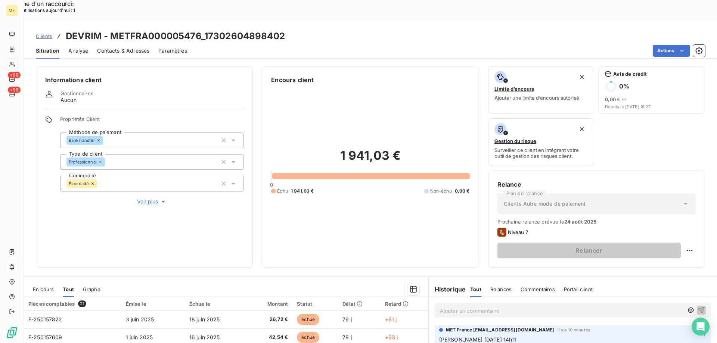
scroll to position [100, 0]
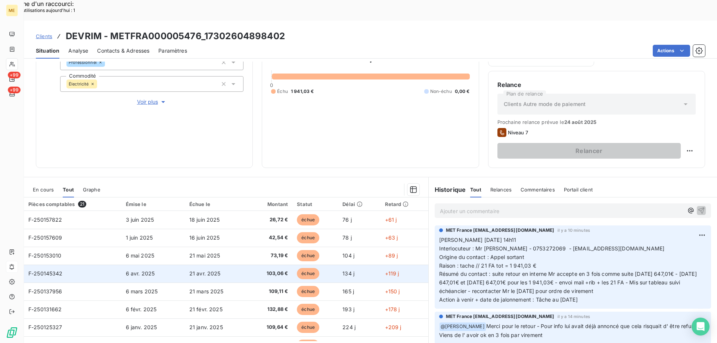
click at [71, 265] on td "F-250145342" at bounding box center [72, 274] width 97 height 18
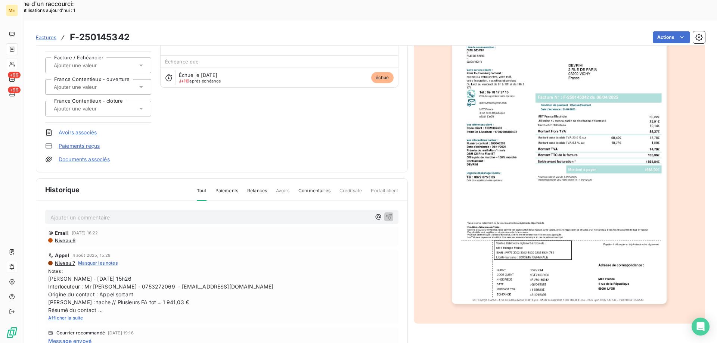
scroll to position [70, 0]
click at [508, 177] on img "button" at bounding box center [559, 152] width 215 height 304
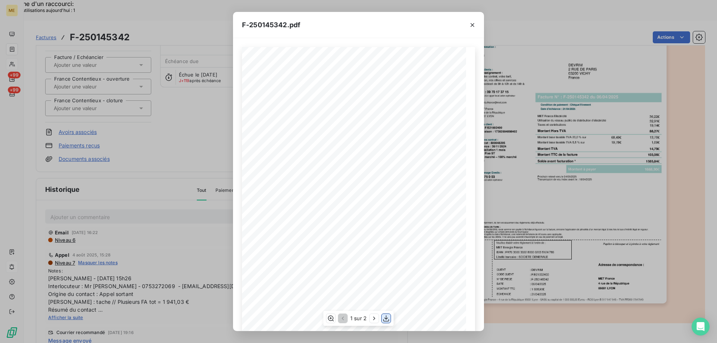
click at [385, 319] on icon "button" at bounding box center [385, 318] width 7 height 7
click at [535, 162] on div "F-250145342.pdf *Sous réserve, notamment, du bon encaissement des règlements dé…" at bounding box center [358, 171] width 717 height 343
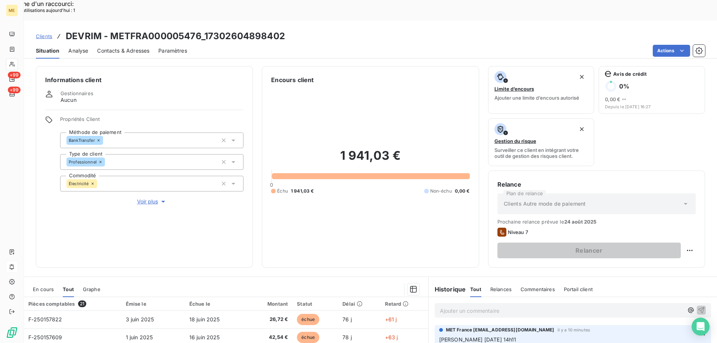
scroll to position [100, 0]
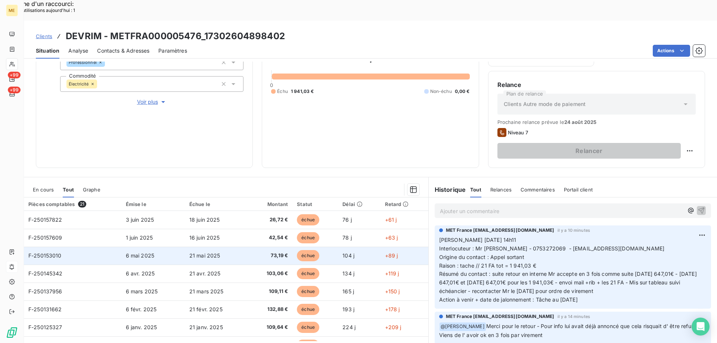
click at [71, 247] on td "F-250153010" at bounding box center [72, 256] width 97 height 18
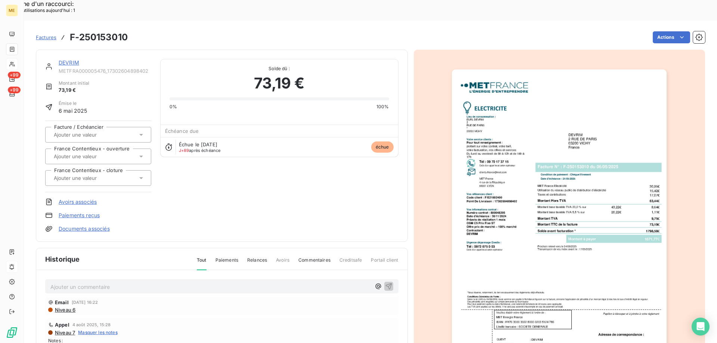
click at [521, 261] on img "button" at bounding box center [559, 221] width 215 height 304
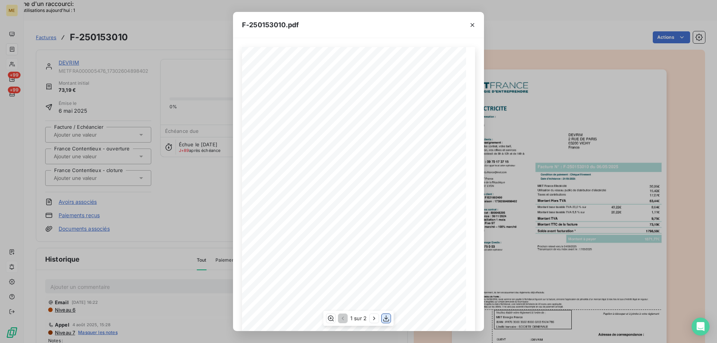
click at [387, 318] on icon "button" at bounding box center [385, 318] width 7 height 7
click at [475, 27] on icon "button" at bounding box center [472, 24] width 7 height 7
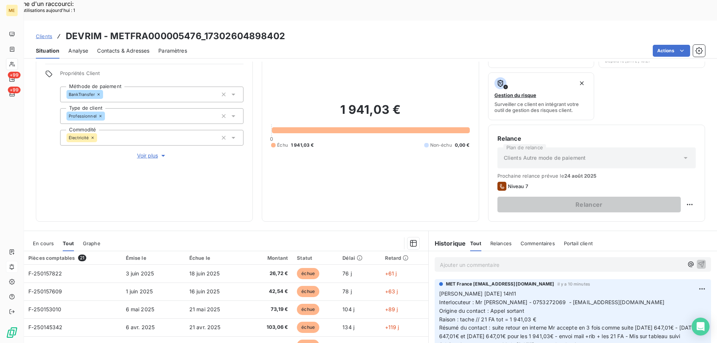
scroll to position [100, 0]
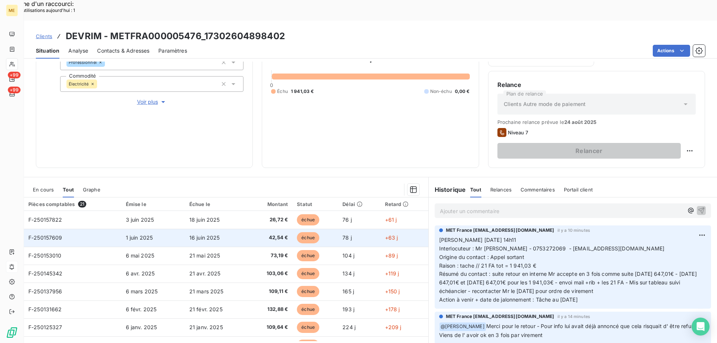
click at [80, 229] on td "F-250157609" at bounding box center [72, 238] width 97 height 18
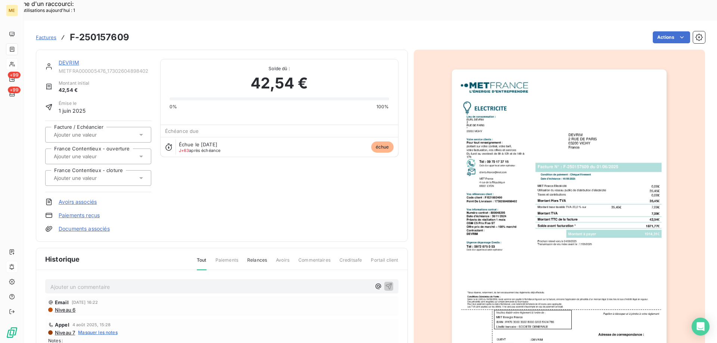
click at [511, 254] on img "button" at bounding box center [559, 221] width 215 height 304
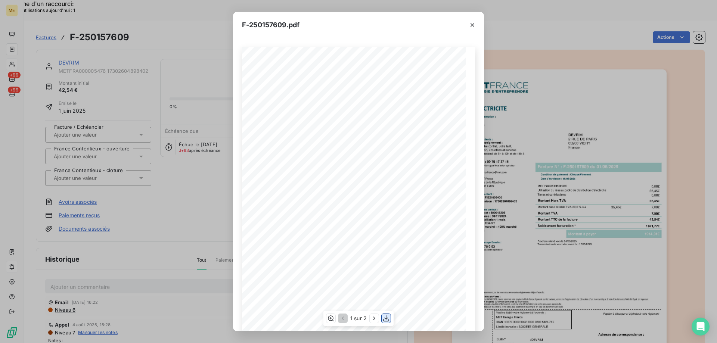
click at [385, 316] on icon "button" at bounding box center [385, 318] width 7 height 7
click at [649, 112] on div "F-250157609.pdf *Sous réserve, notamment, du bon encaissement des règlements dé…" at bounding box center [358, 171] width 717 height 343
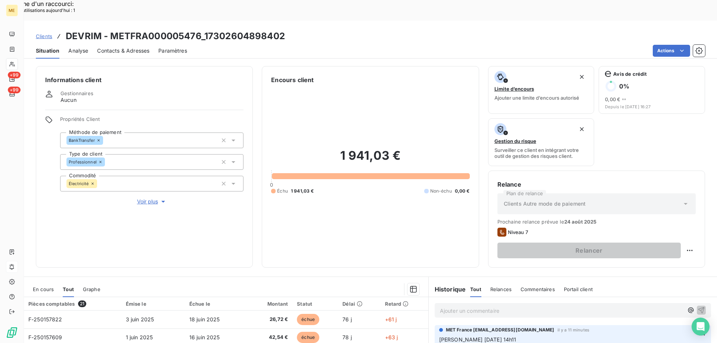
scroll to position [100, 0]
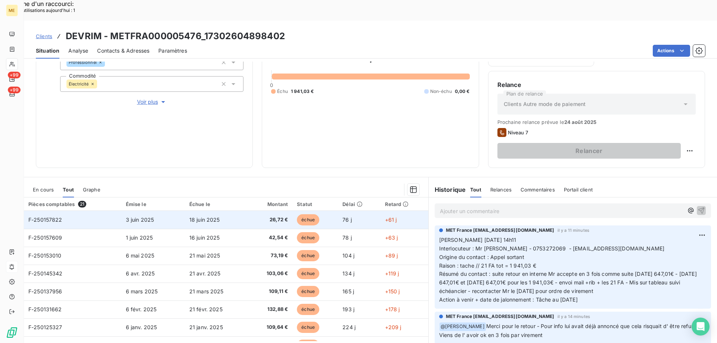
click at [53, 217] on span "F-250157822" at bounding box center [45, 220] width 34 height 6
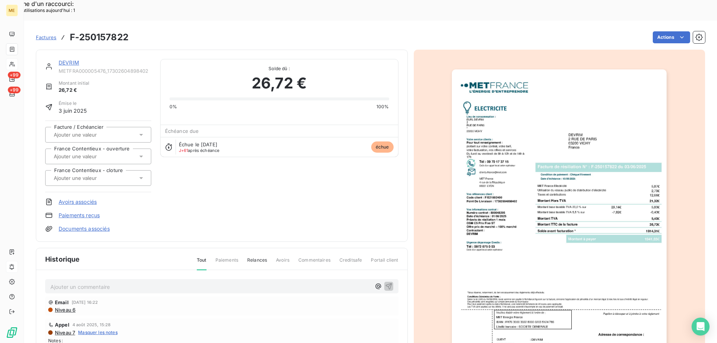
click at [550, 248] on img "button" at bounding box center [559, 221] width 215 height 304
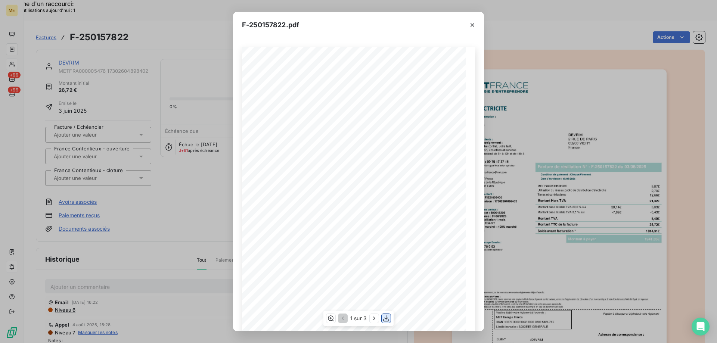
click at [387, 318] on icon "button" at bounding box center [385, 318] width 7 height 7
click at [474, 27] on icon "button" at bounding box center [472, 24] width 7 height 7
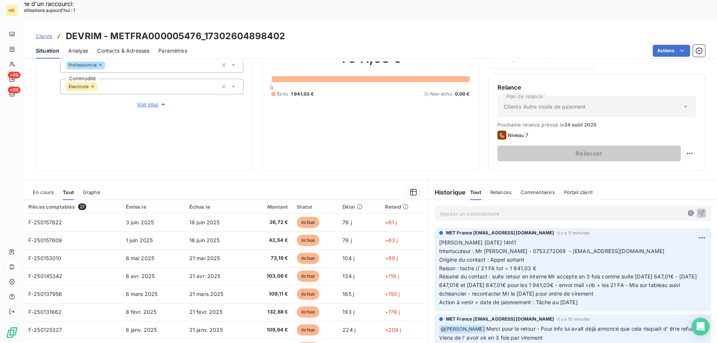
scroll to position [100, 0]
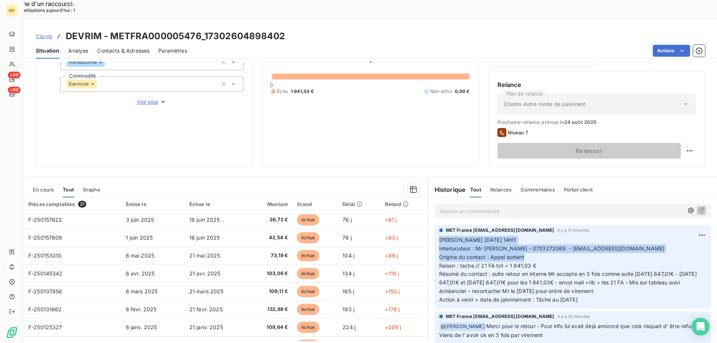
drag, startPoint x: 525, startPoint y: 238, endPoint x: 433, endPoint y: 220, distance: 93.6
click at [435, 226] on div "MET [GEOGRAPHIC_DATA] [EMAIL_ADDRESS][DOMAIN_NAME] il y a 11 minutes [PERSON_NA…" at bounding box center [573, 267] width 276 height 83
drag, startPoint x: 598, startPoint y: 281, endPoint x: 435, endPoint y: 221, distance: 174.2
click at [435, 226] on div "MET [GEOGRAPHIC_DATA] [EMAIL_ADDRESS][DOMAIN_NAME] il y a 11 minutes [PERSON_NA…" at bounding box center [573, 267] width 276 height 83
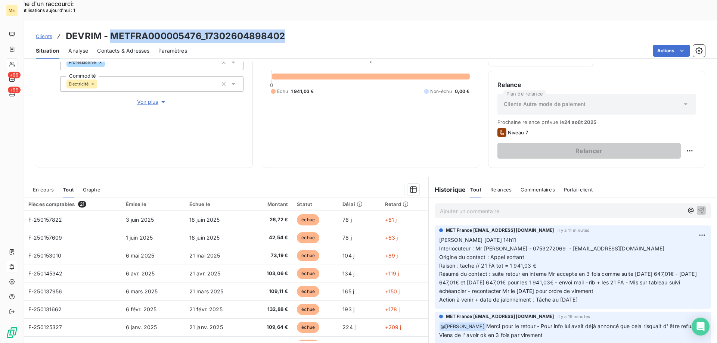
drag, startPoint x: 111, startPoint y: 15, endPoint x: 283, endPoint y: 11, distance: 171.9
click at [283, 30] on h3 "DEVRIM - METFRA000005476_17302604898402" at bounding box center [175, 36] width 219 height 13
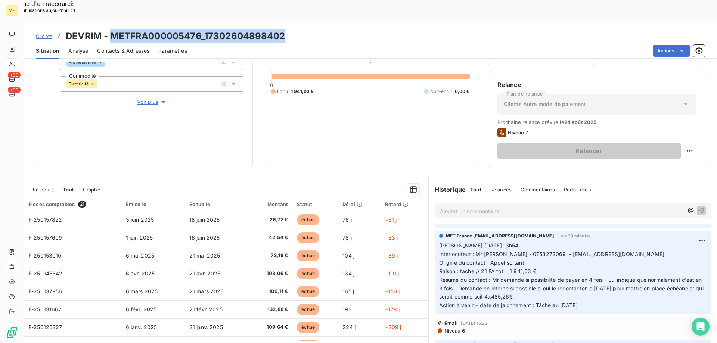
scroll to position [0, 0]
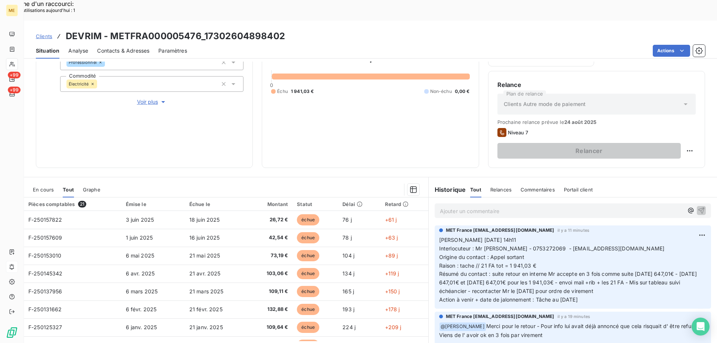
click at [224, 124] on div "Informations client Gestionnaires Aucun Propriétés Client Méthode de paiement B…" at bounding box center [144, 67] width 217 height 202
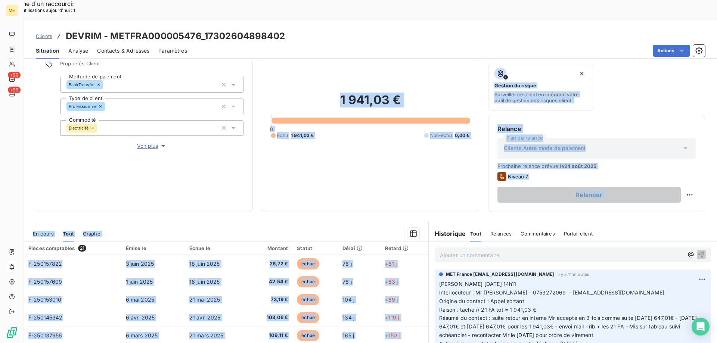
scroll to position [25, 0]
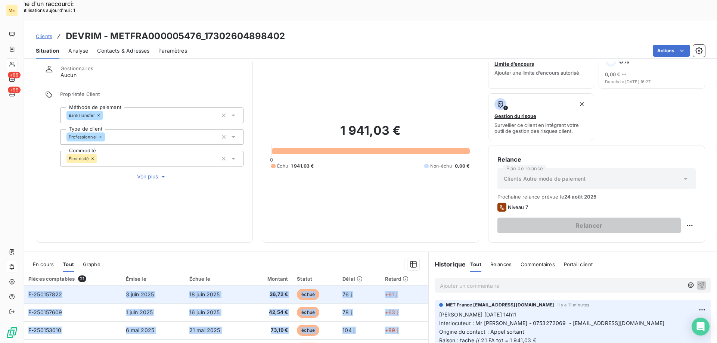
drag, startPoint x: 66, startPoint y: 312, endPoint x: 25, endPoint y: 272, distance: 57.3
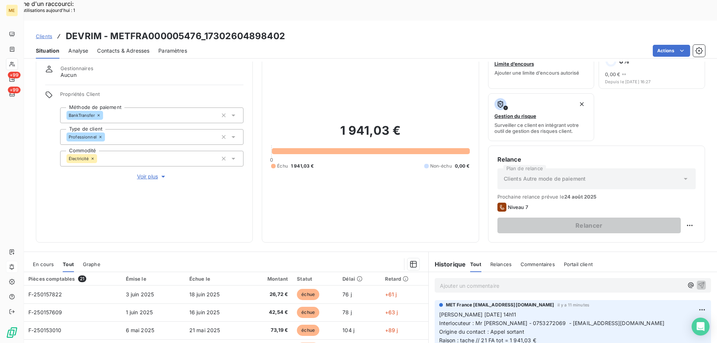
click at [378, 187] on div "1 941,03 € 0 Échu 1 941,03 € Non-échu 0,00 €" at bounding box center [370, 146] width 198 height 174
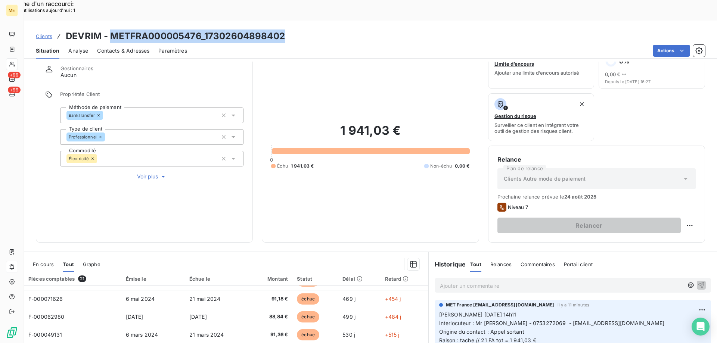
drag, startPoint x: 111, startPoint y: 13, endPoint x: 283, endPoint y: 19, distance: 171.5
click at [283, 30] on h3 "DEVRIM - METFRA000005476_17302604898402" at bounding box center [175, 36] width 219 height 13
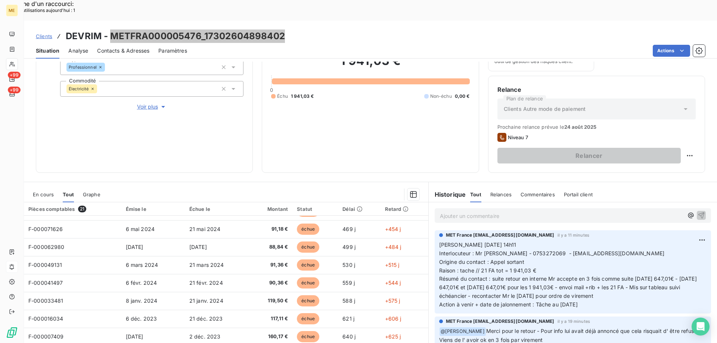
scroll to position [100, 0]
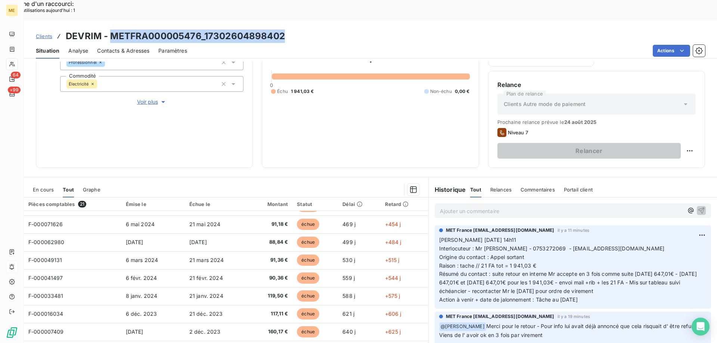
click at [198, 30] on h3 "DEVRIM - METFRA000005476_17302604898402" at bounding box center [175, 36] width 219 height 13
drag, startPoint x: 201, startPoint y: 18, endPoint x: 112, endPoint y: 16, distance: 89.3
click at [112, 30] on h3 "DEVRIM - METFRA000005476_17302604898402" at bounding box center [175, 36] width 219 height 13
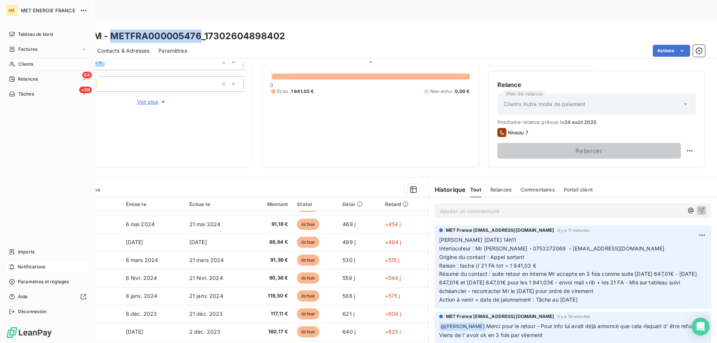
click at [25, 59] on div "Clients" at bounding box center [47, 64] width 83 height 12
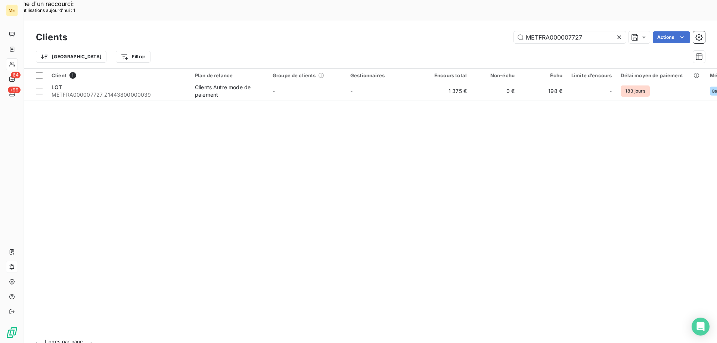
click at [618, 35] on icon at bounding box center [619, 37] width 4 height 4
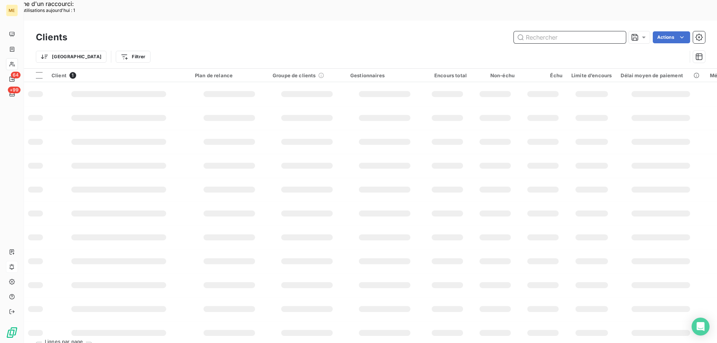
click at [566, 31] on input "text" at bounding box center [570, 37] width 112 height 12
paste input "METFRA000026101"
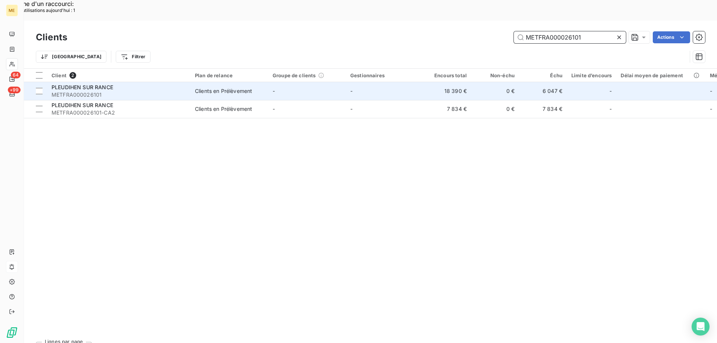
type input "METFRA000026101"
click at [119, 84] on div "PLEUDIHEN SUR RANCE" at bounding box center [119, 87] width 134 height 7
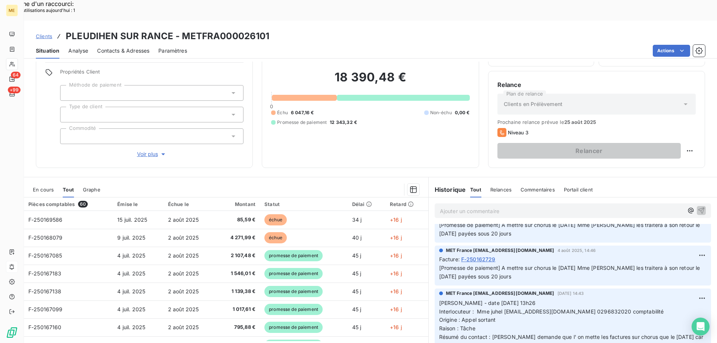
scroll to position [1046, 0]
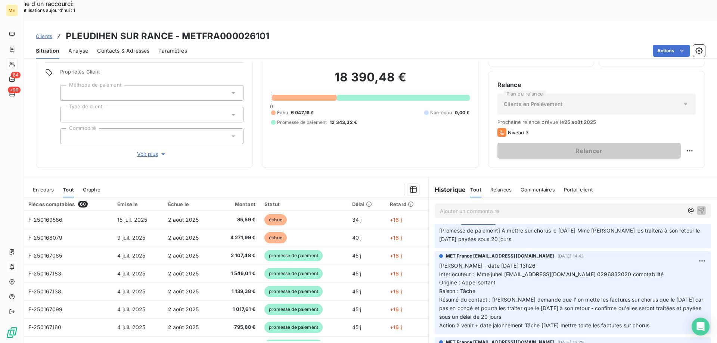
drag, startPoint x: 665, startPoint y: 306, endPoint x: 436, endPoint y: 246, distance: 237.2
click at [439, 262] on p "[PERSON_NAME] - date [DATE] 13h26 Interlocuteur : Mme juhel [EMAIL_ADDRESS][DOM…" at bounding box center [572, 296] width 267 height 68
